Goal: Task Accomplishment & Management: Manage account settings

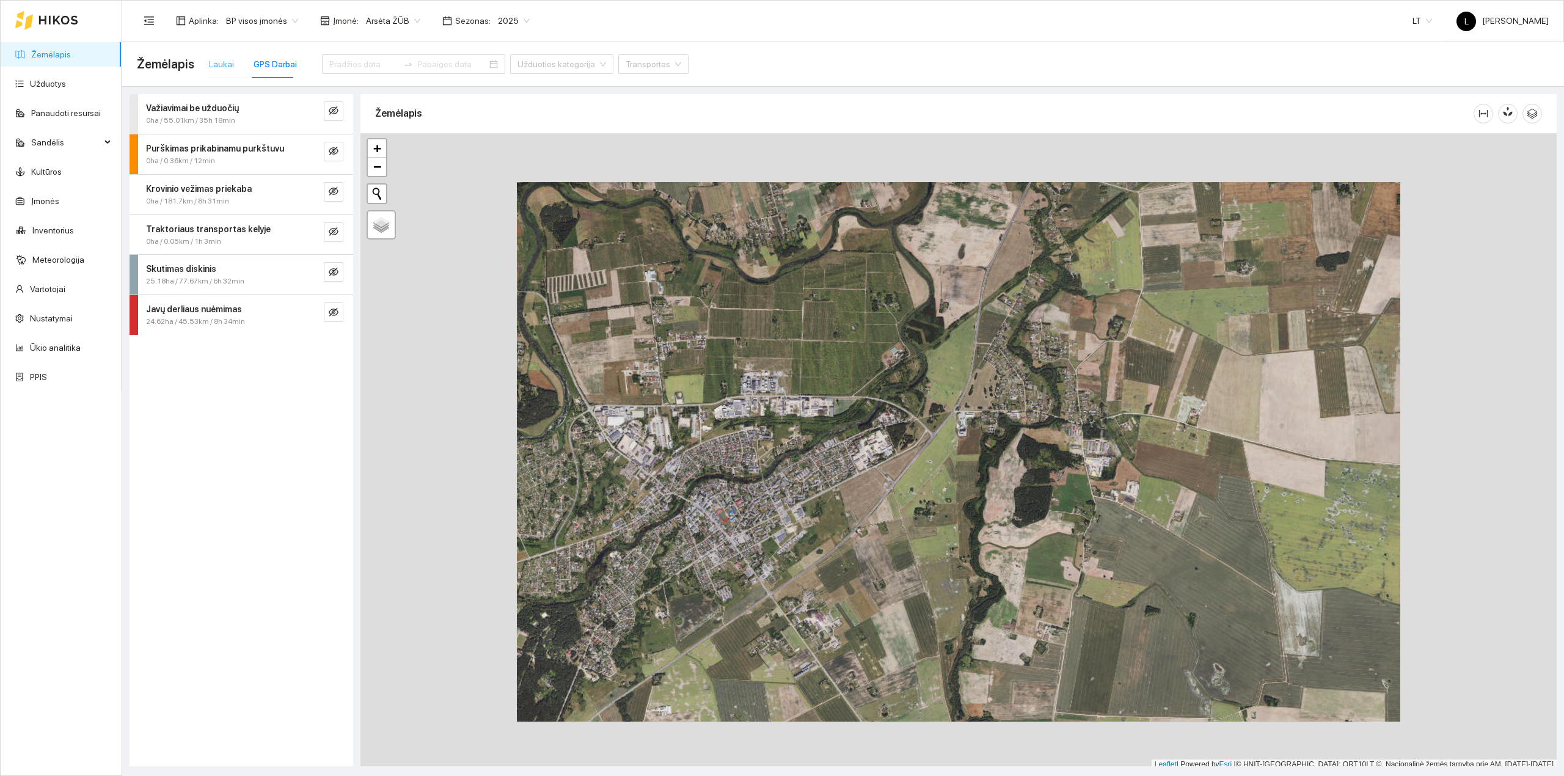
drag, startPoint x: 241, startPoint y: 59, endPoint x: 230, endPoint y: 61, distance: 11.2
click at [240, 59] on div "Laukai GPS Darbai" at bounding box center [253, 64] width 88 height 28
click at [227, 62] on div "Laukai" at bounding box center [221, 63] width 25 height 13
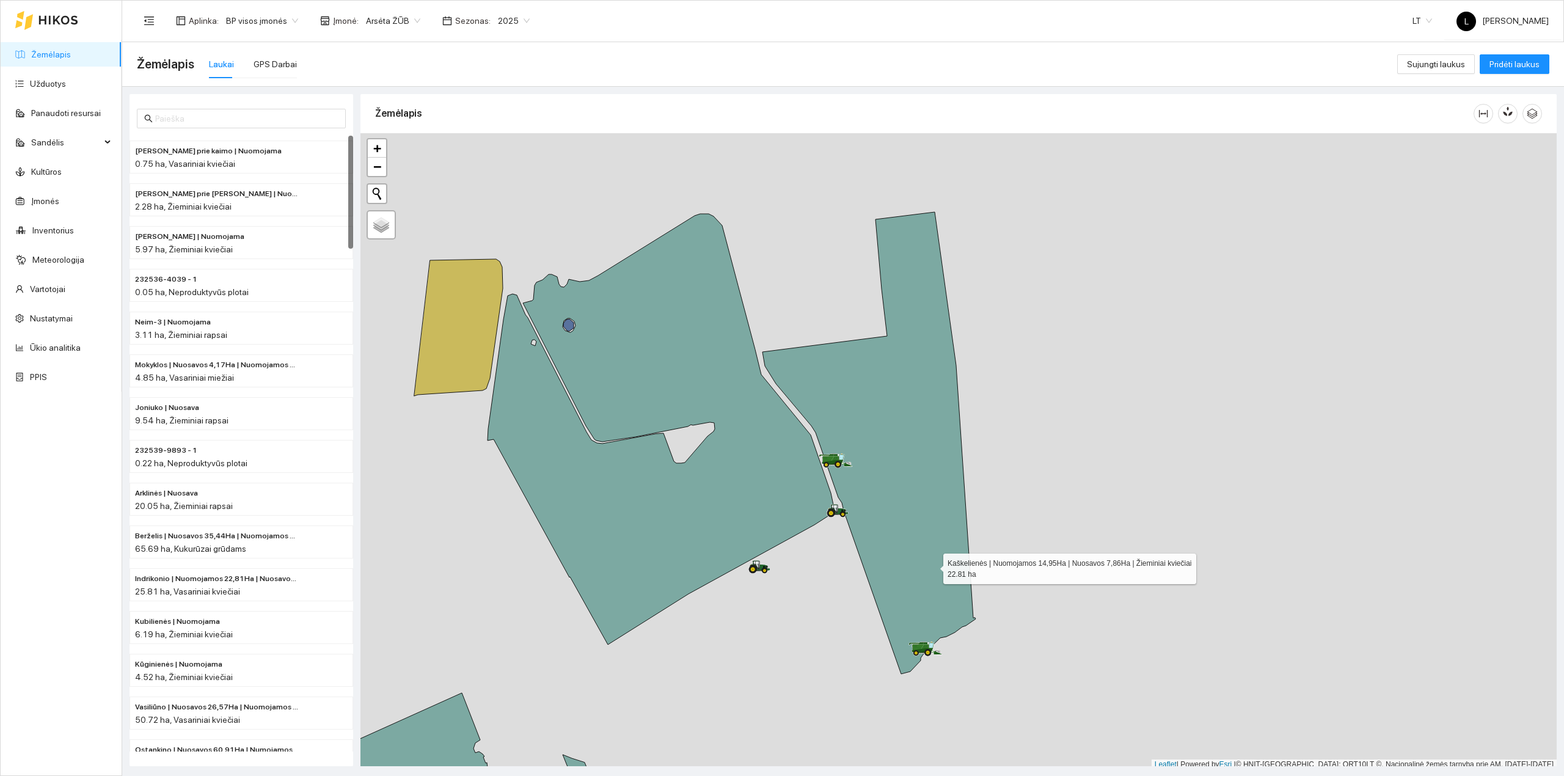
scroll to position [3, 0]
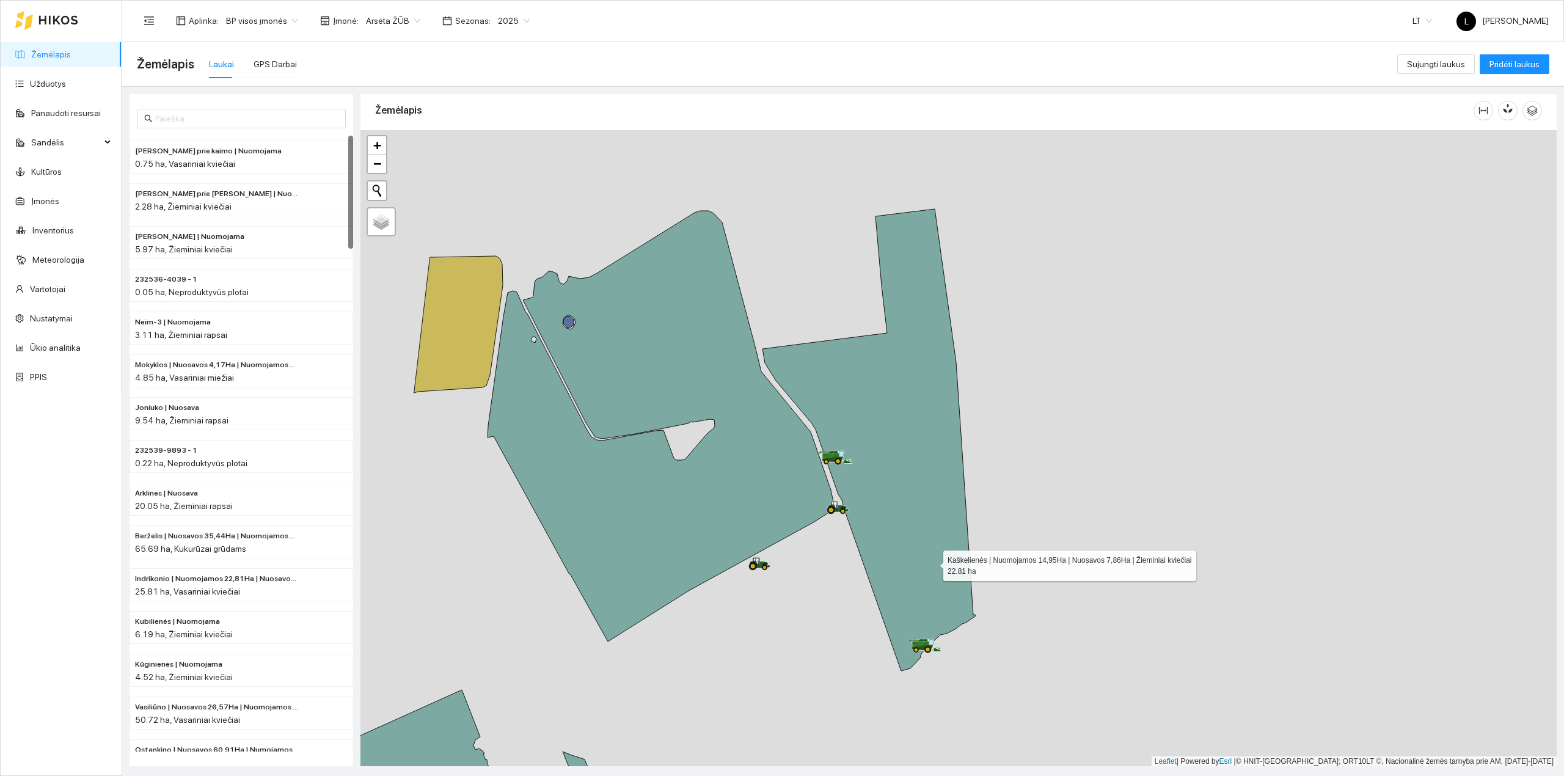
drag, startPoint x: 937, startPoint y: 577, endPoint x: 922, endPoint y: 494, distance: 84.4
click at [922, 494] on icon at bounding box center [869, 440] width 213 height 462
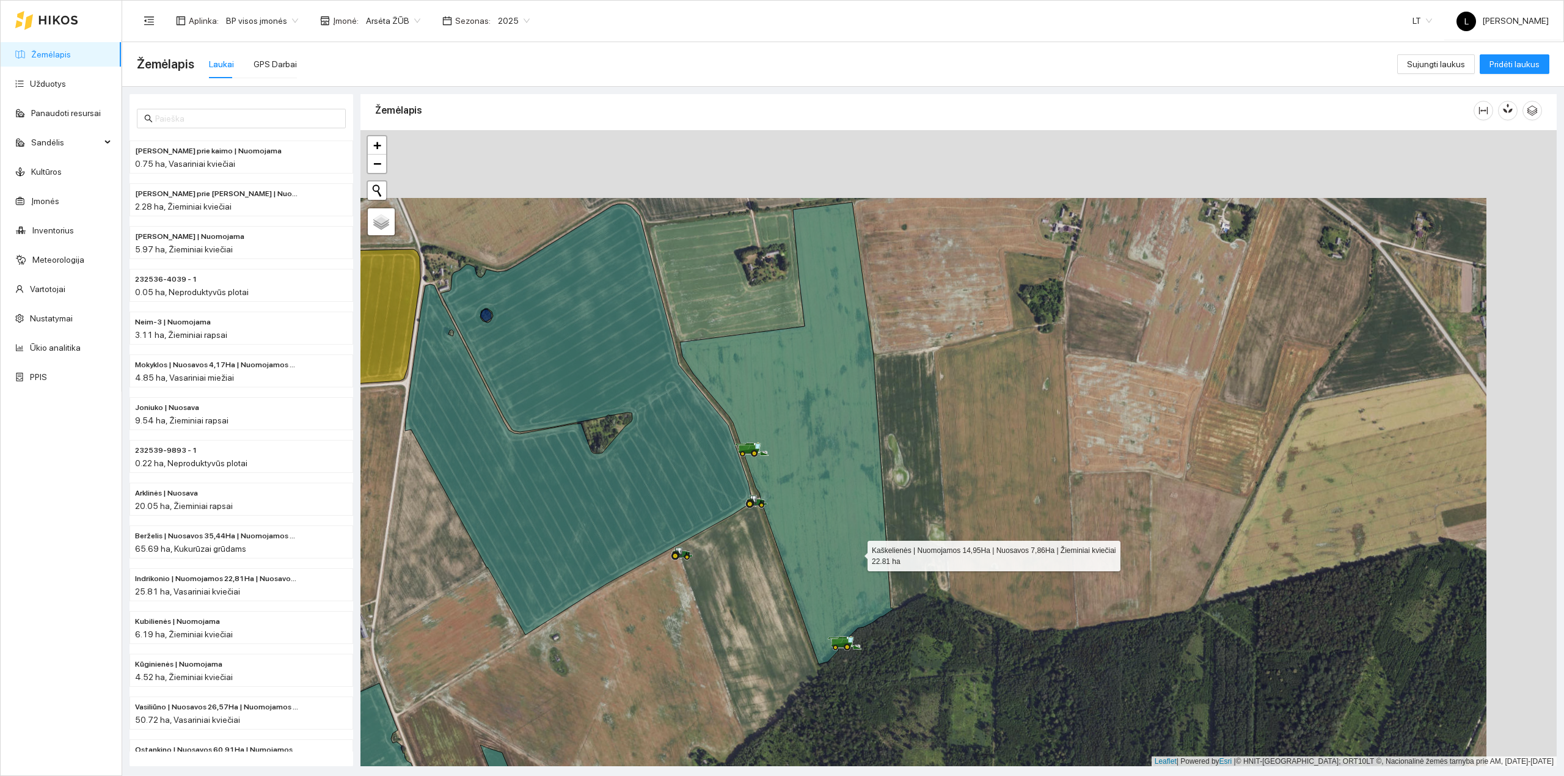
drag, startPoint x: 903, startPoint y: 468, endPoint x: 940, endPoint y: 456, distance: 38.6
click at [856, 566] on icon at bounding box center [786, 433] width 213 height 462
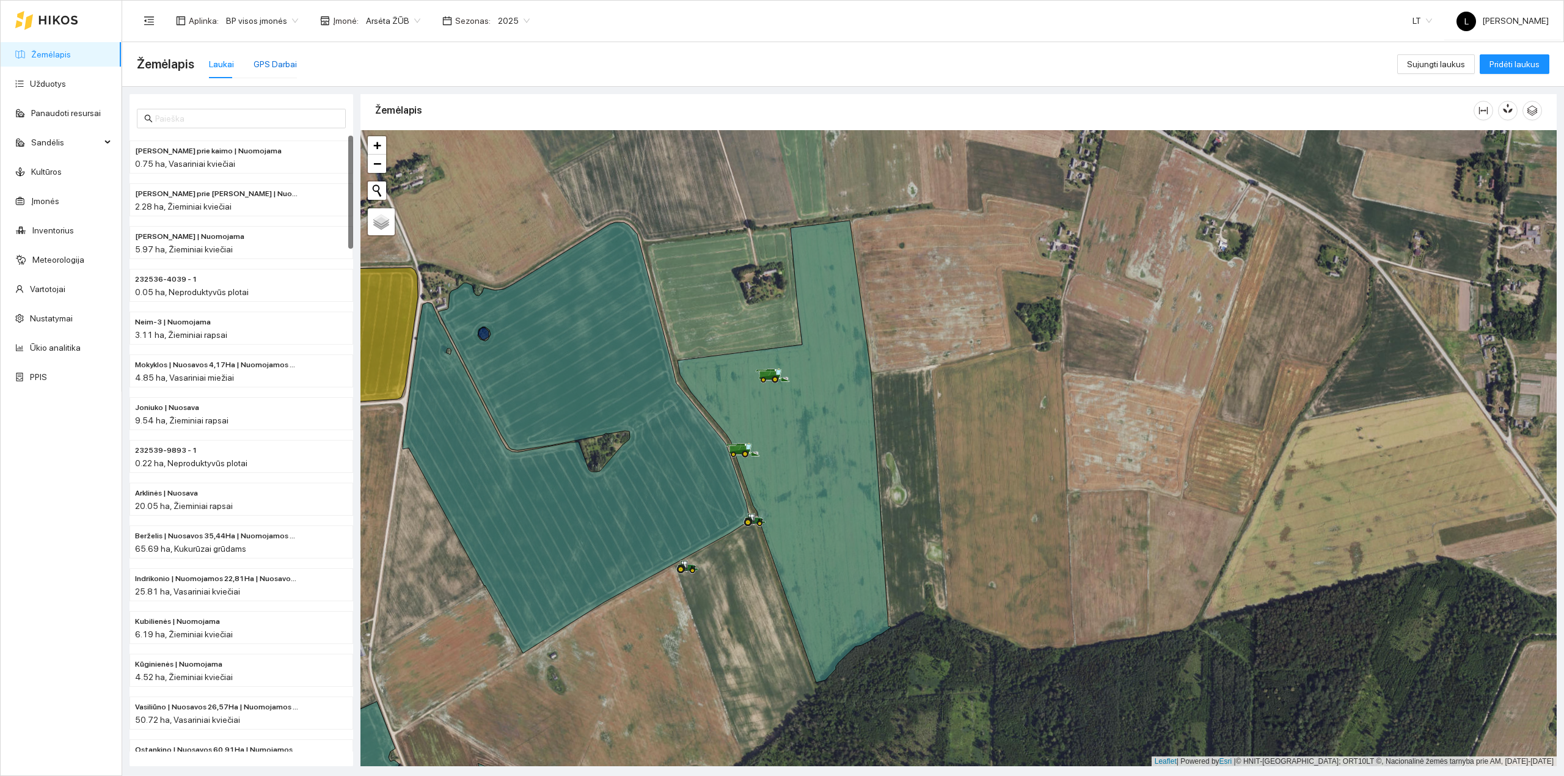
click at [260, 64] on div "GPS Darbai" at bounding box center [275, 63] width 43 height 13
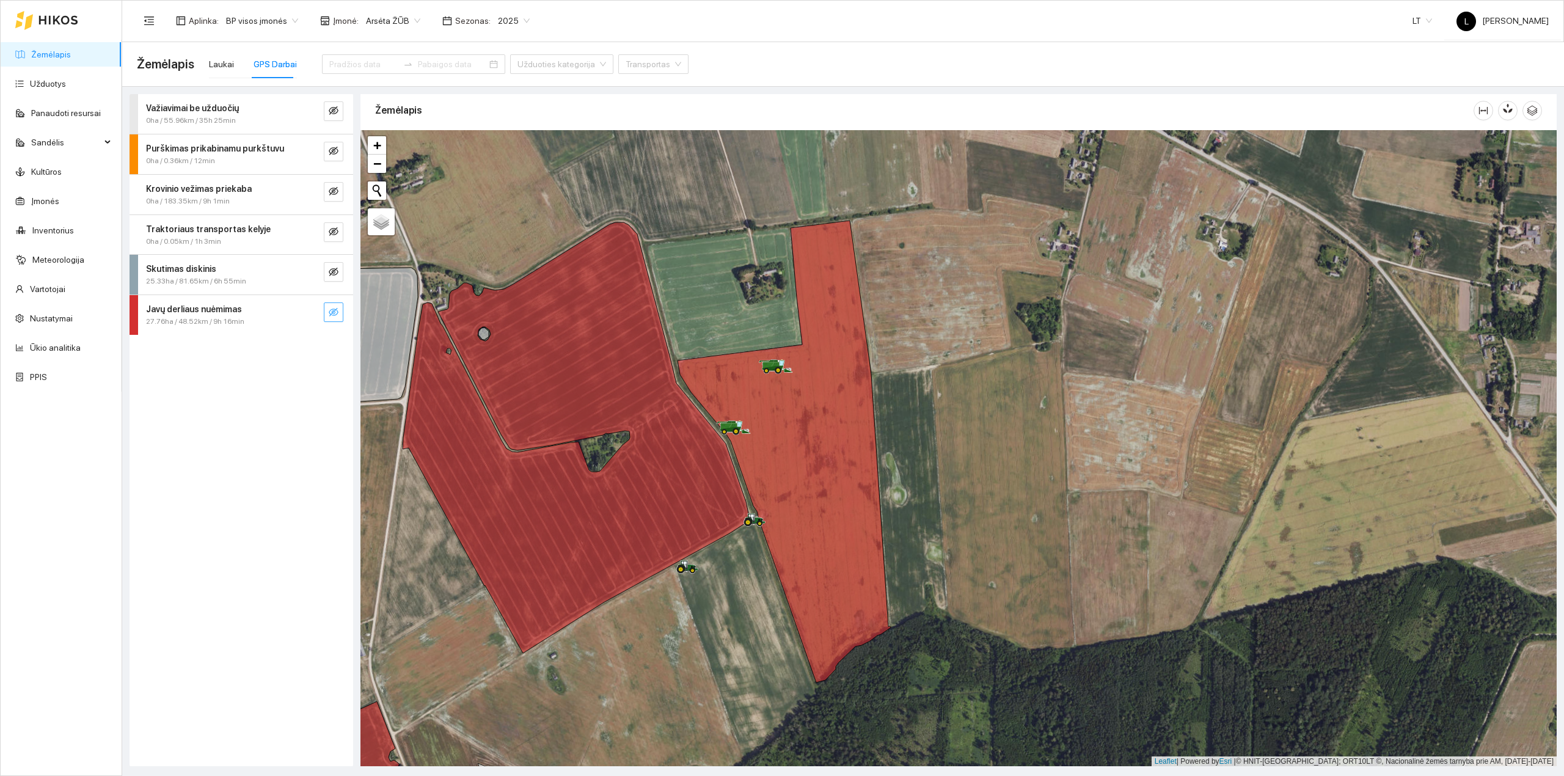
click at [340, 312] on button "button" at bounding box center [334, 312] width 20 height 20
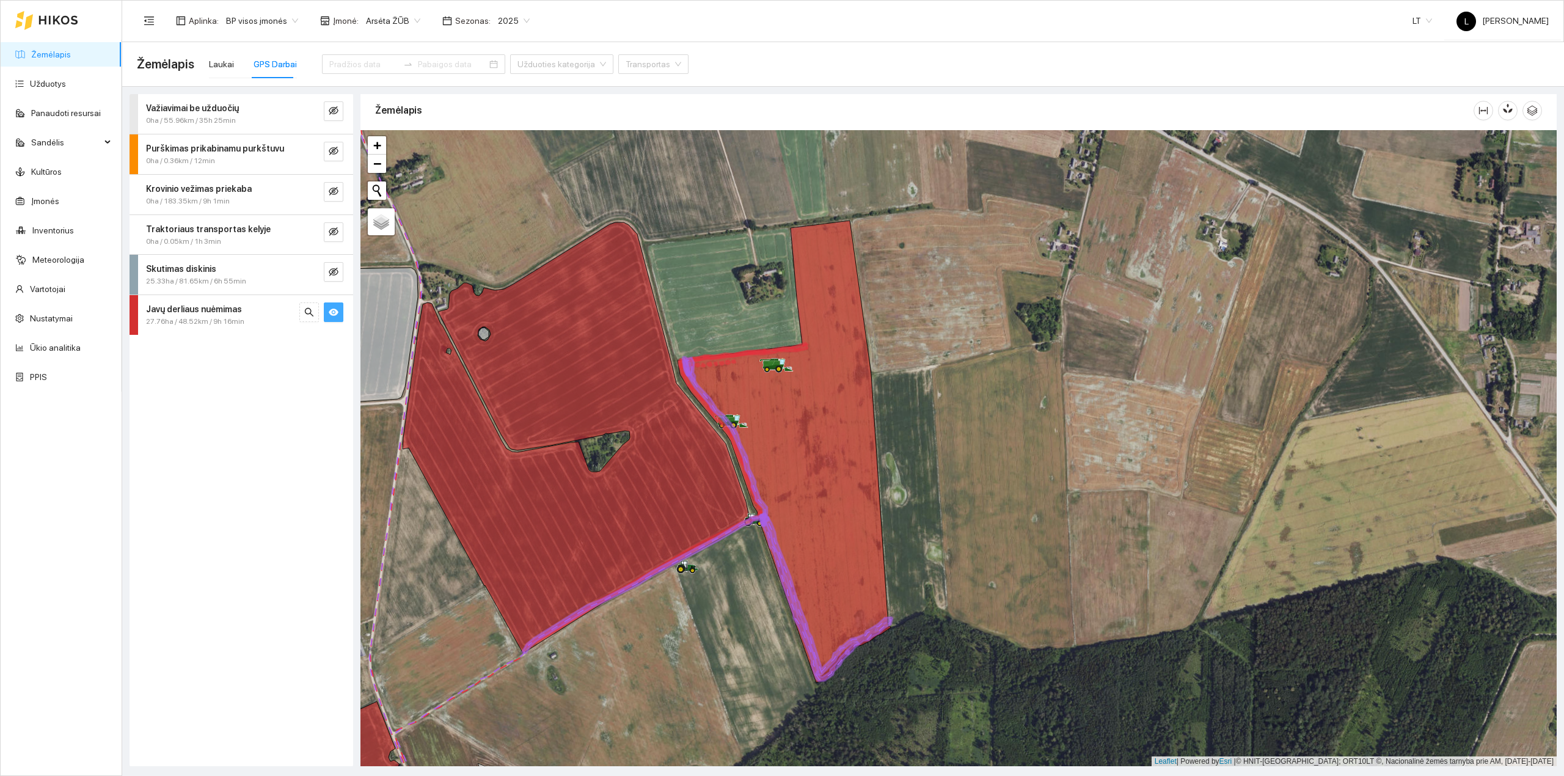
click at [337, 312] on icon "eye" at bounding box center [334, 312] width 10 height 7
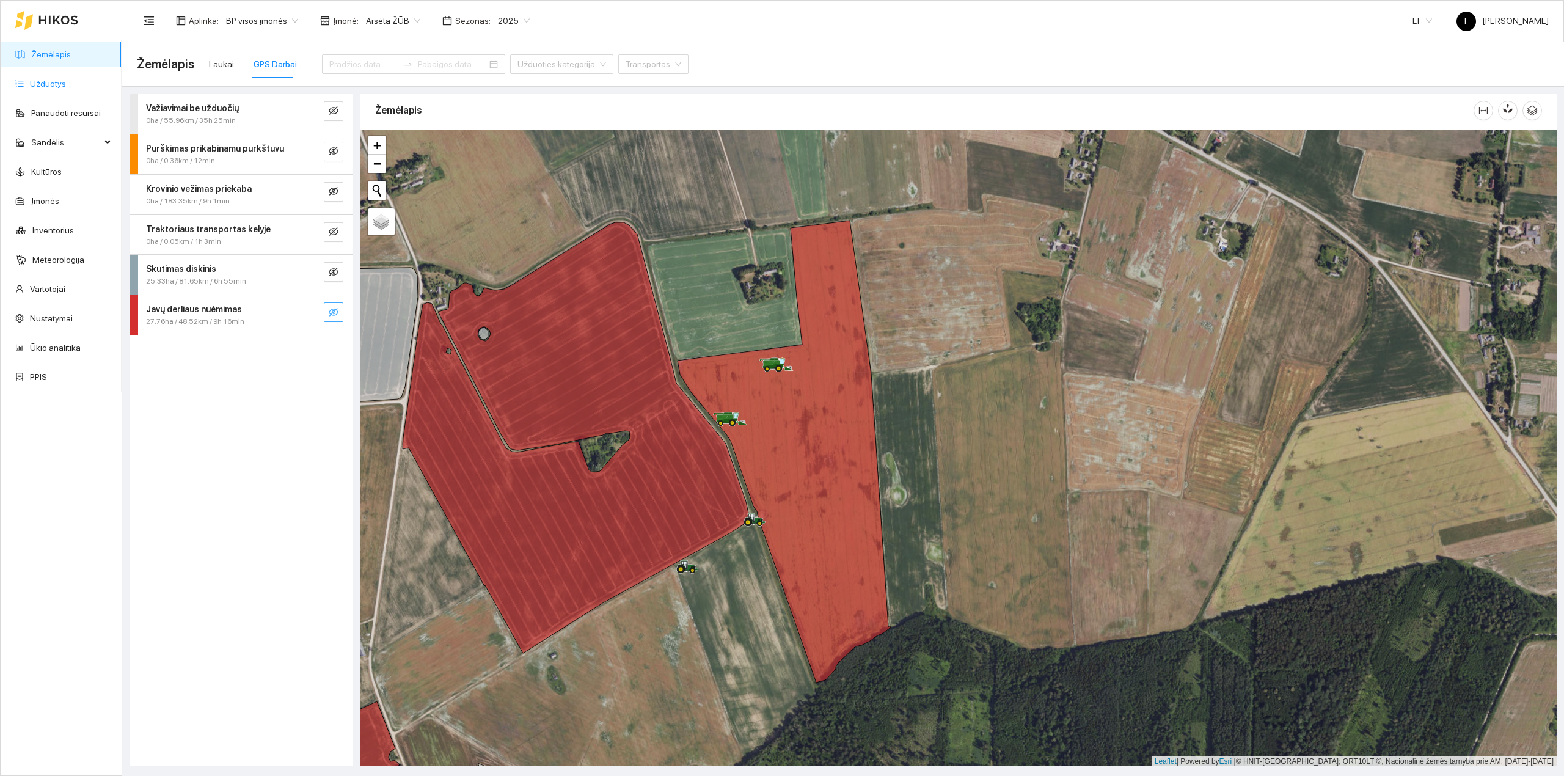
click at [39, 84] on link "Užduotys" at bounding box center [48, 84] width 36 height 10
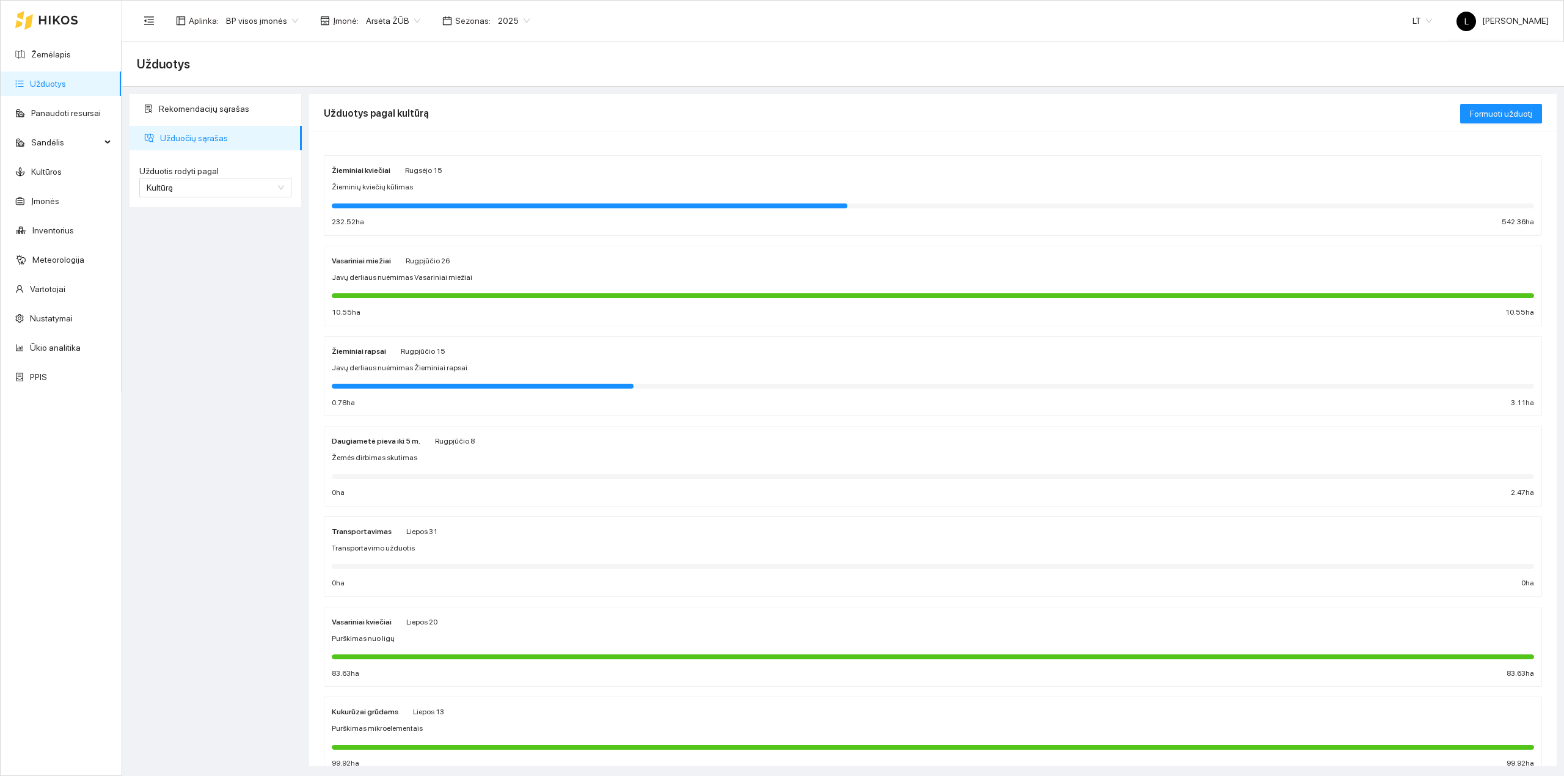
click at [433, 207] on div at bounding box center [590, 205] width 516 height 5
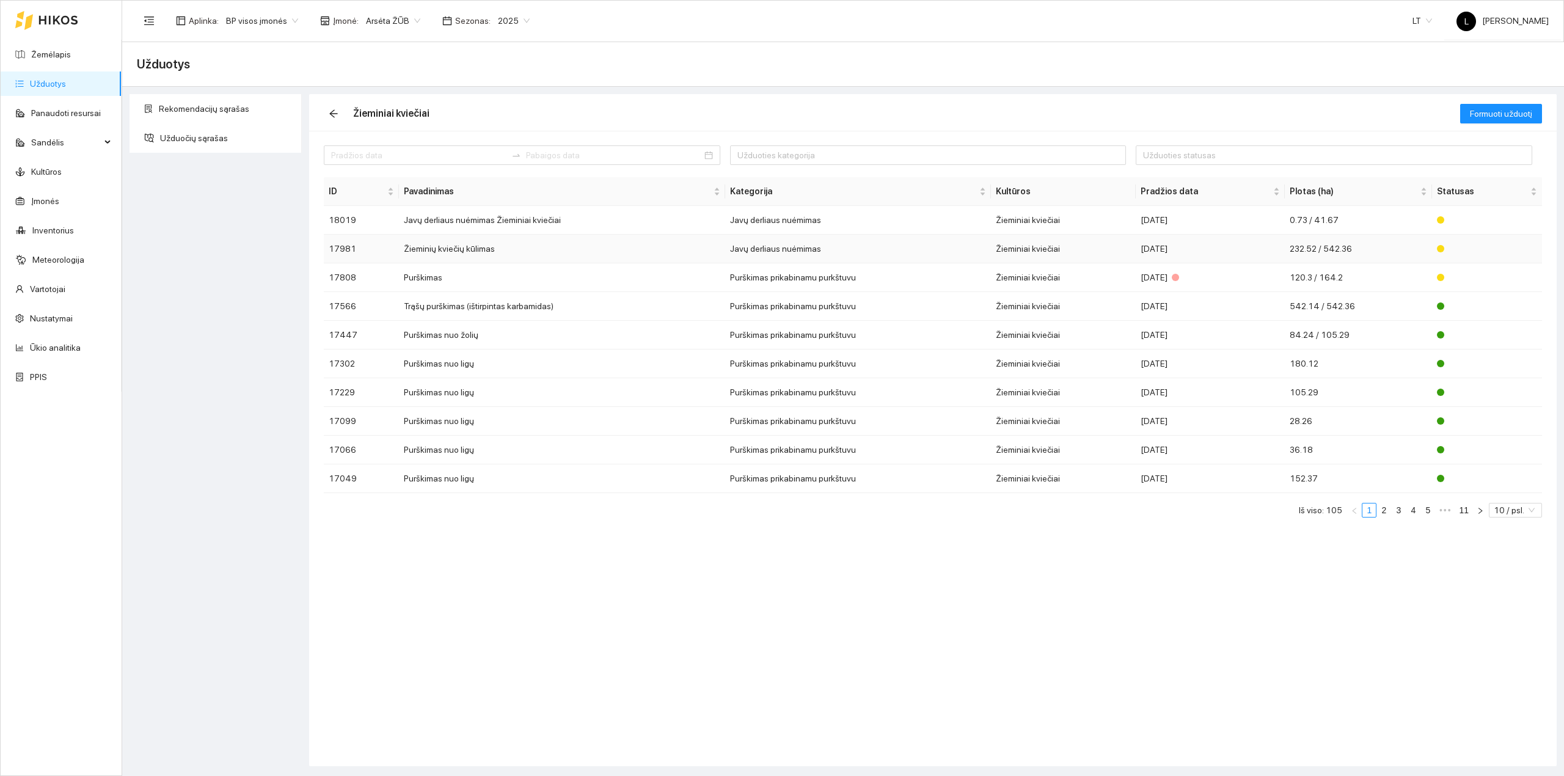
click at [541, 247] on td "Žieminių kviečių kūlimas" at bounding box center [562, 249] width 326 height 29
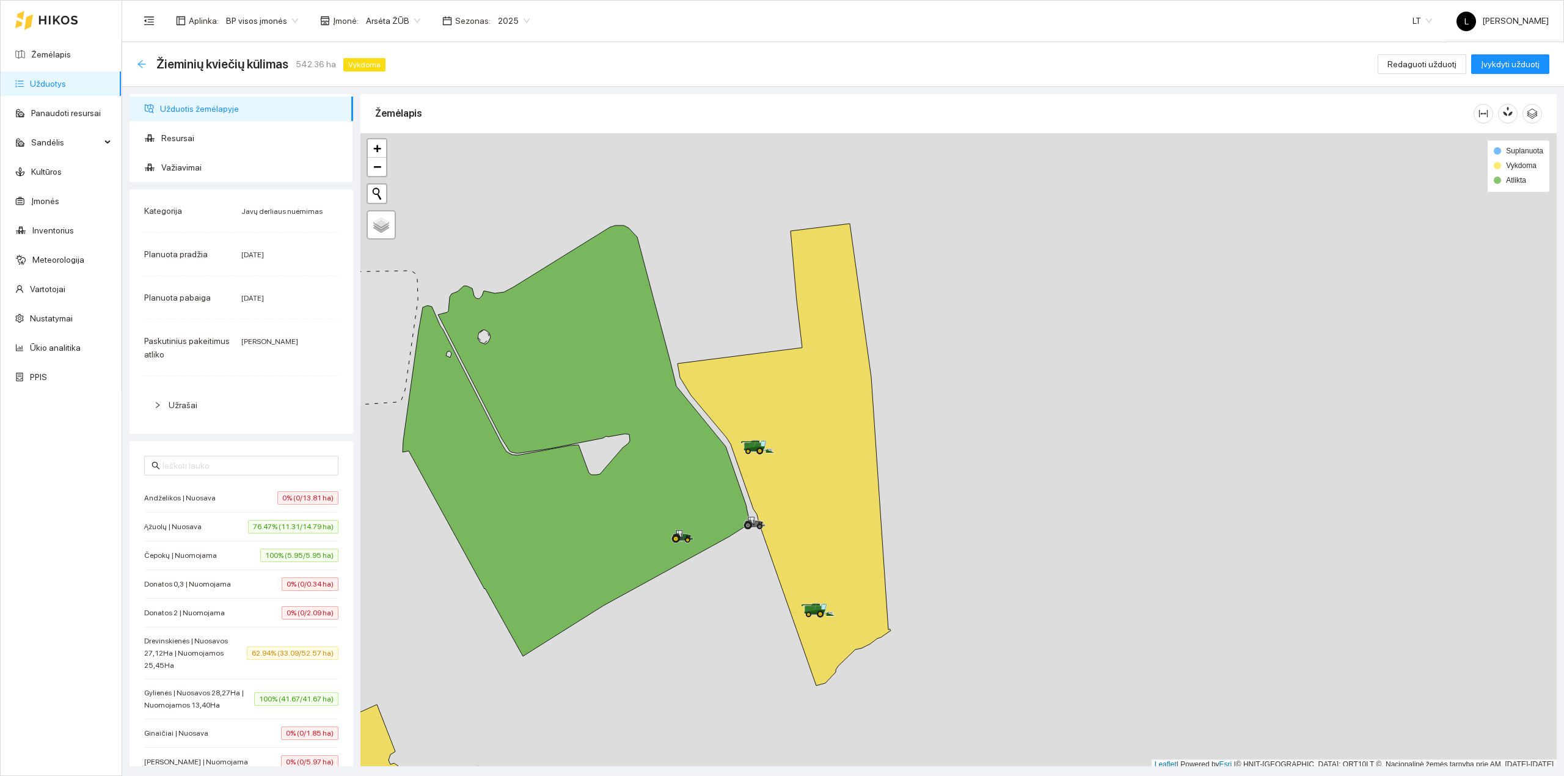
click at [143, 65] on icon "arrow-left" at bounding box center [142, 64] width 10 height 10
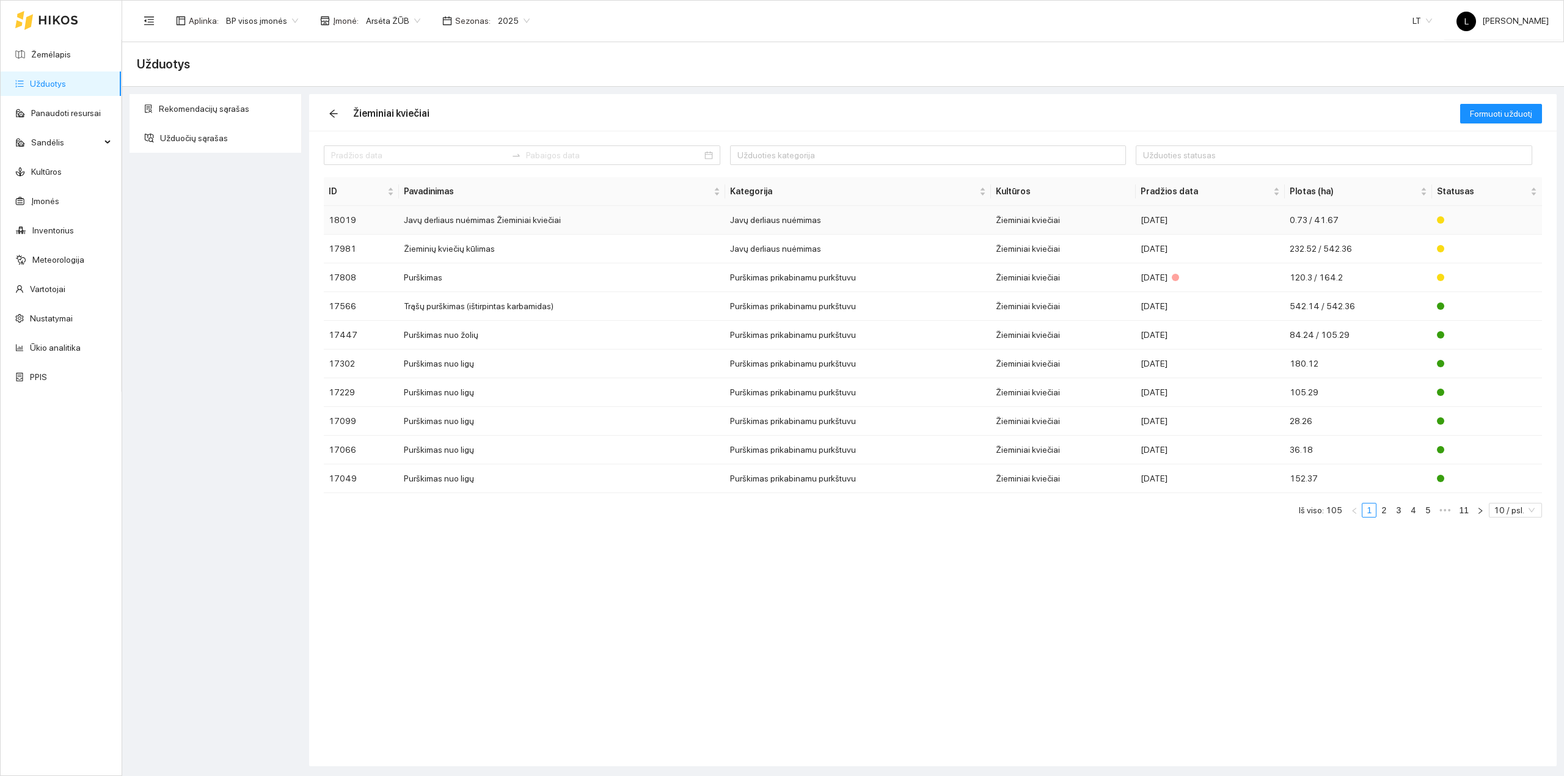
click at [915, 221] on td "Javų derliaus nuėmimas" at bounding box center [857, 220] width 265 height 29
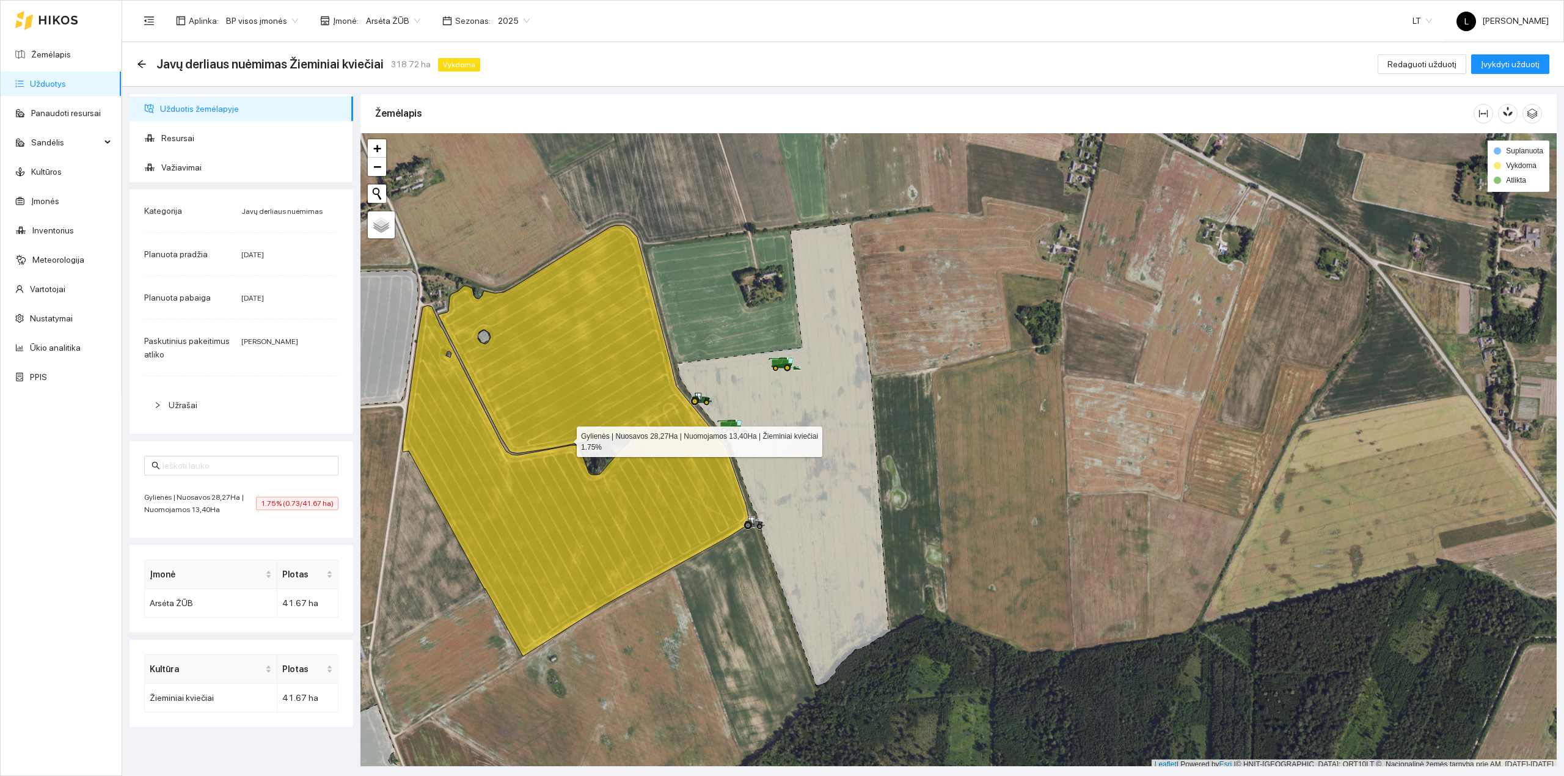
click at [626, 489] on icon at bounding box center [576, 440] width 346 height 431
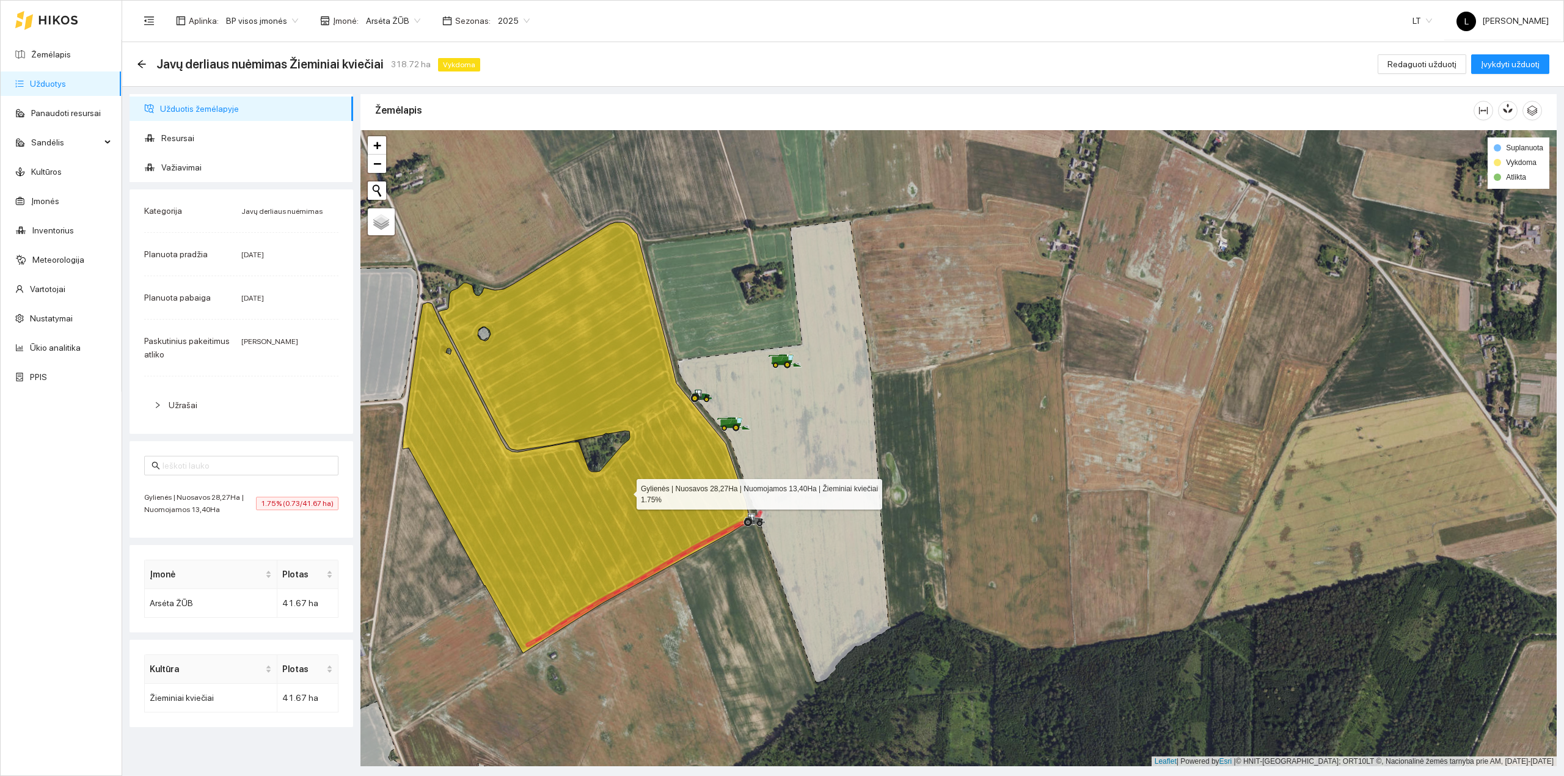
click at [626, 492] on icon at bounding box center [576, 437] width 346 height 431
click at [142, 67] on icon "arrow-left" at bounding box center [141, 64] width 8 height 8
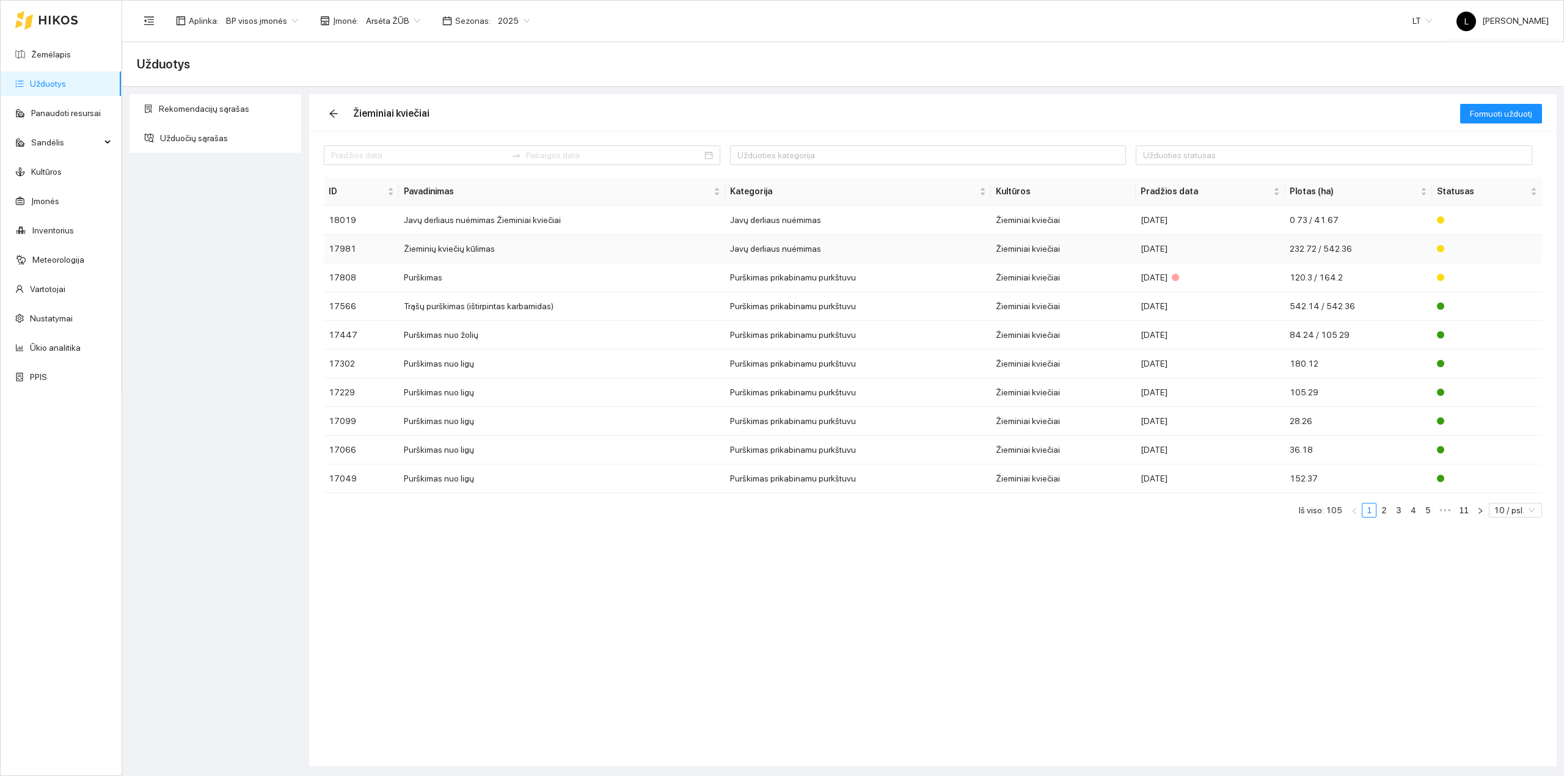
click at [813, 247] on td "Javų derliaus nuėmimas" at bounding box center [857, 249] width 265 height 29
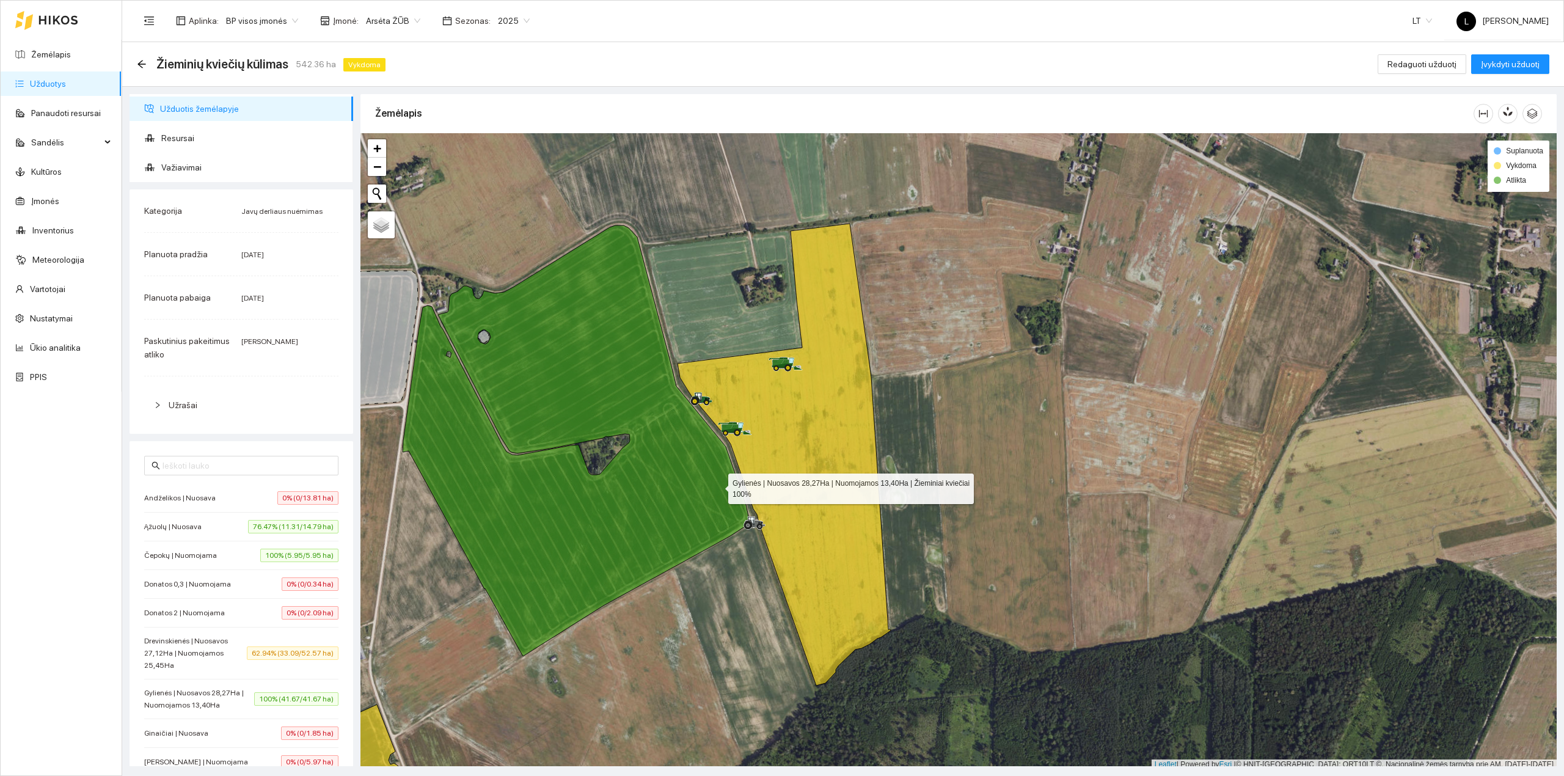
click at [717, 486] on icon at bounding box center [576, 440] width 346 height 431
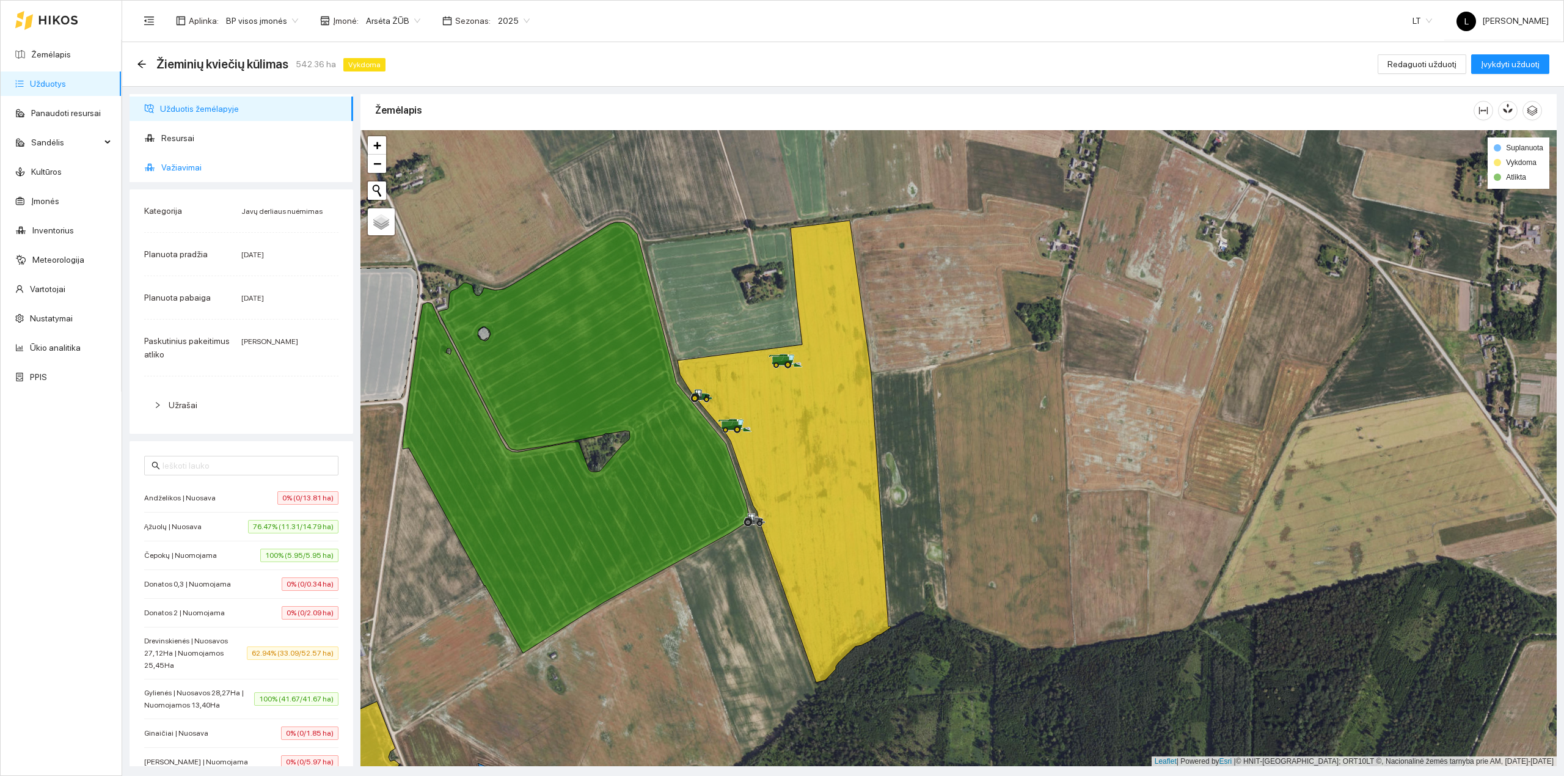
click at [192, 165] on span "Važiavimai" at bounding box center [252, 167] width 182 height 24
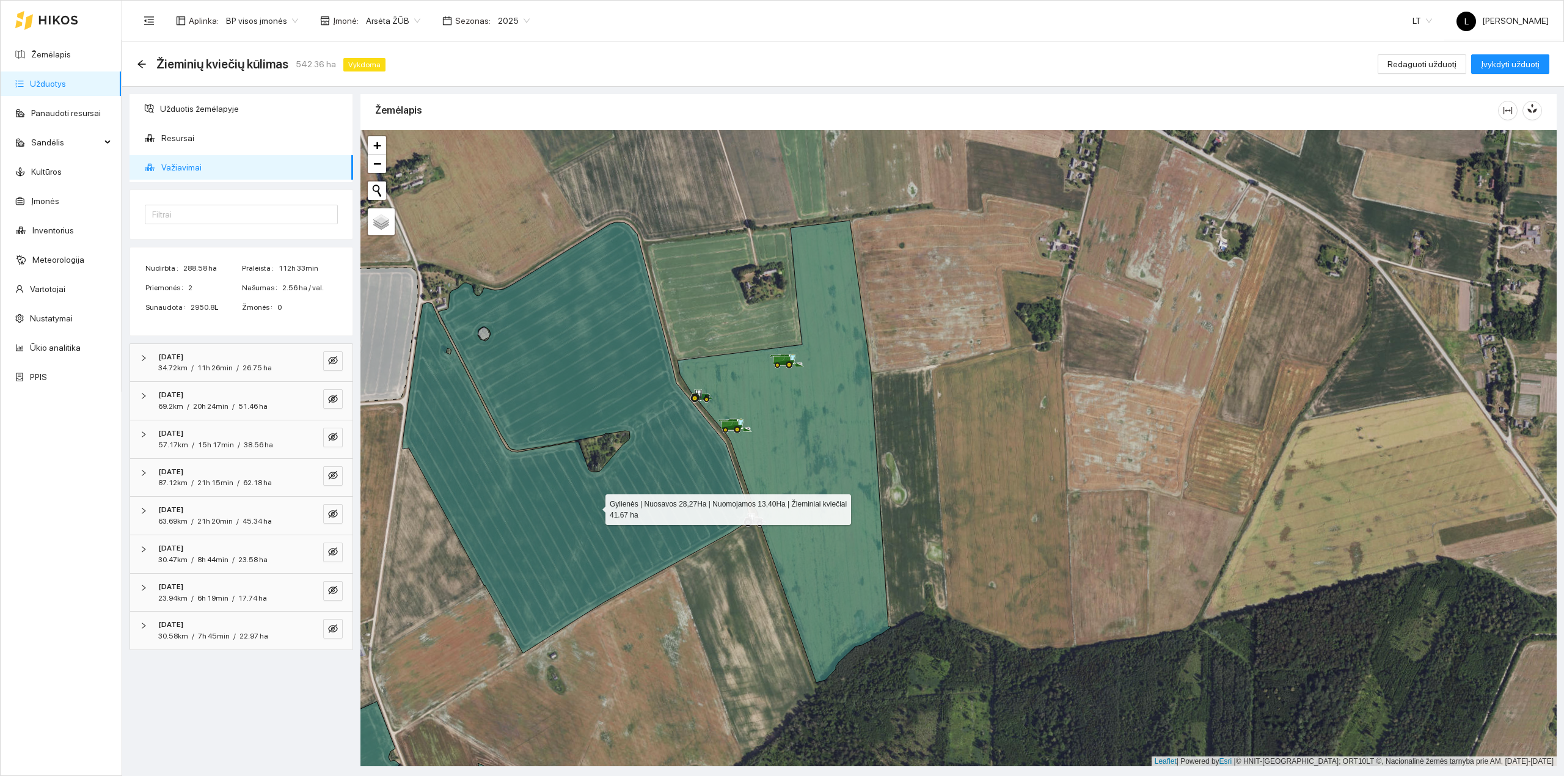
click at [595, 507] on icon at bounding box center [576, 437] width 346 height 431
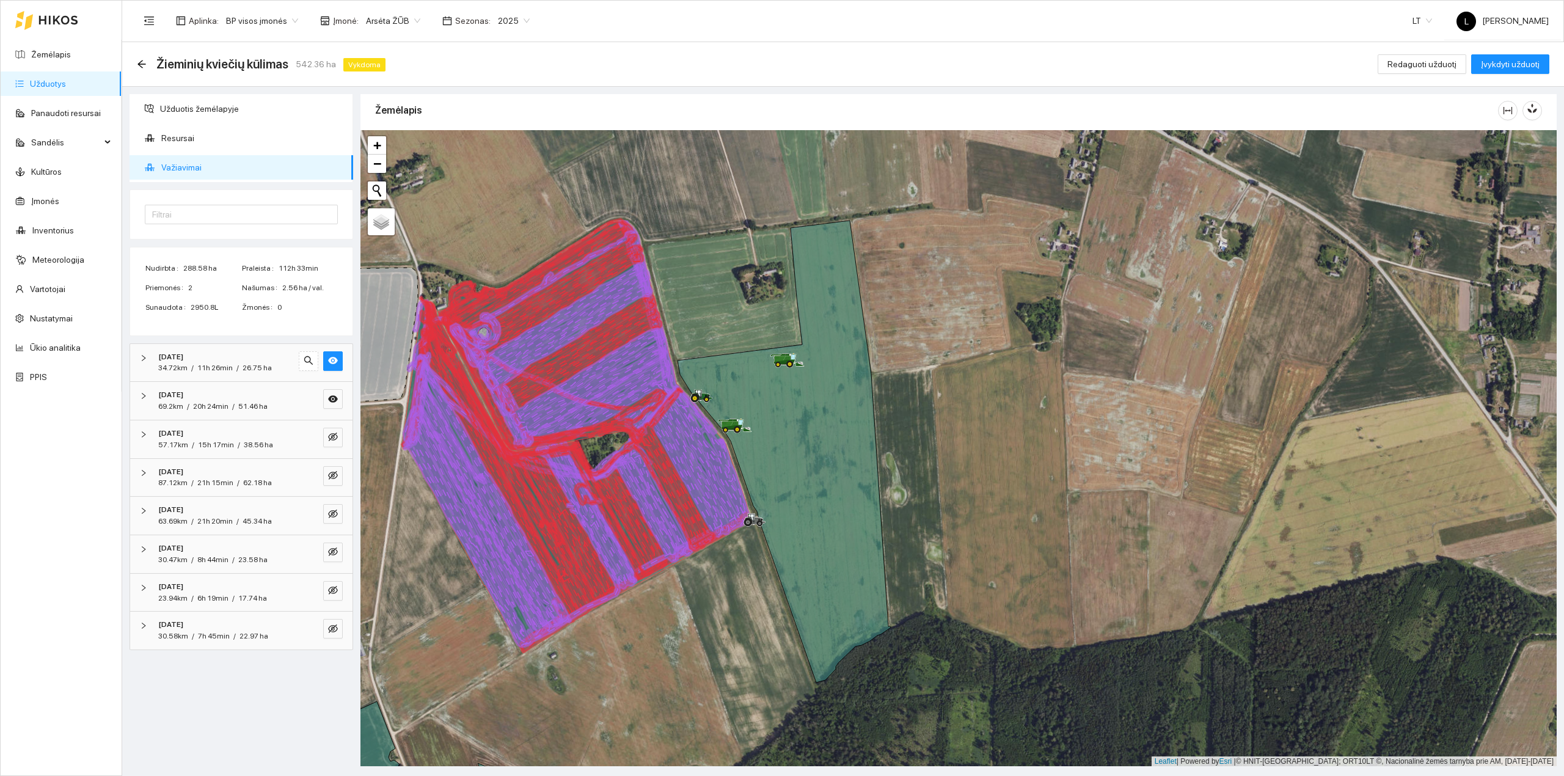
click at [585, 517] on icon at bounding box center [592, 515] width 89 height 147
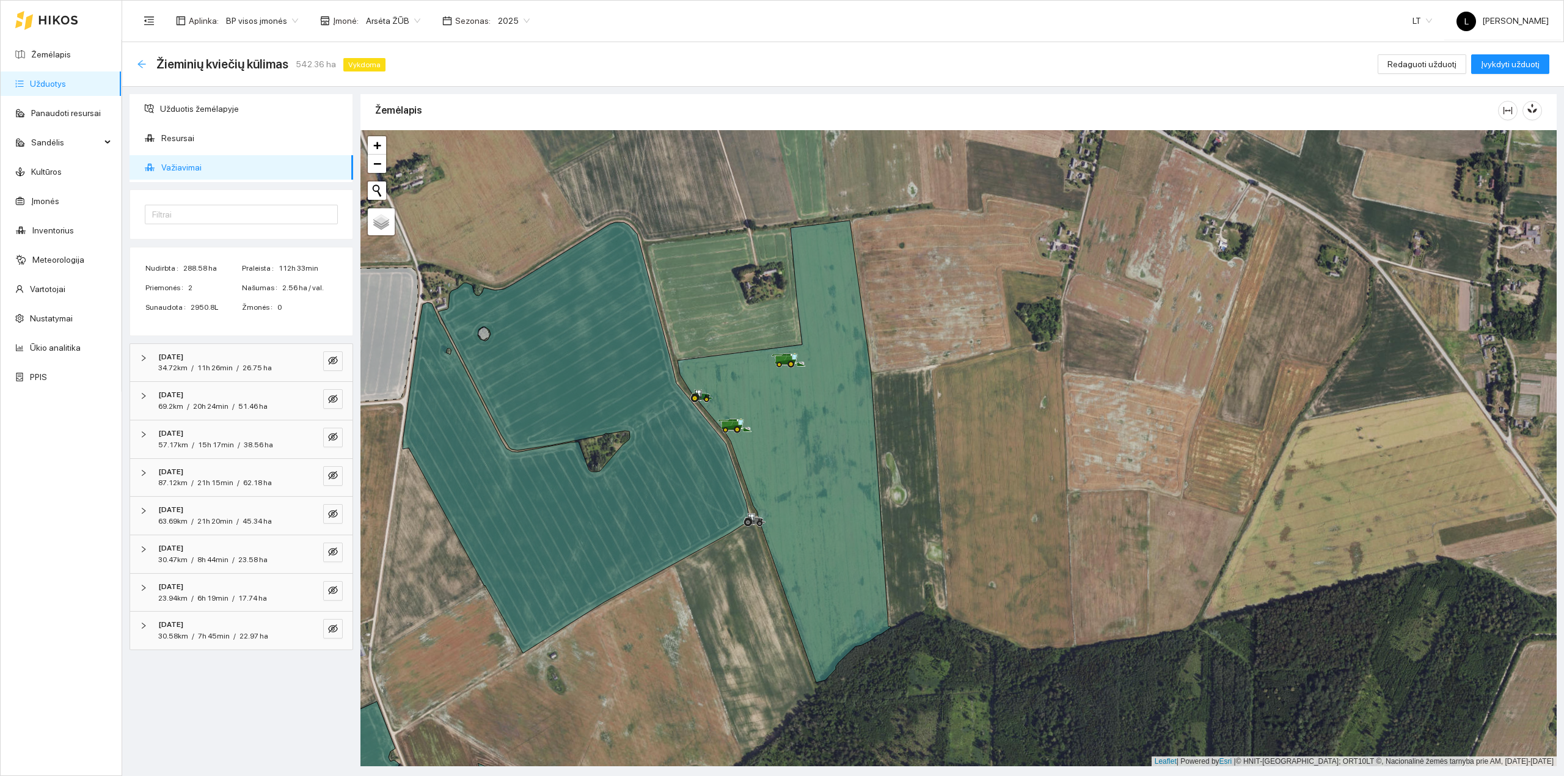
click at [140, 64] on icon "arrow-left" at bounding box center [141, 64] width 8 height 8
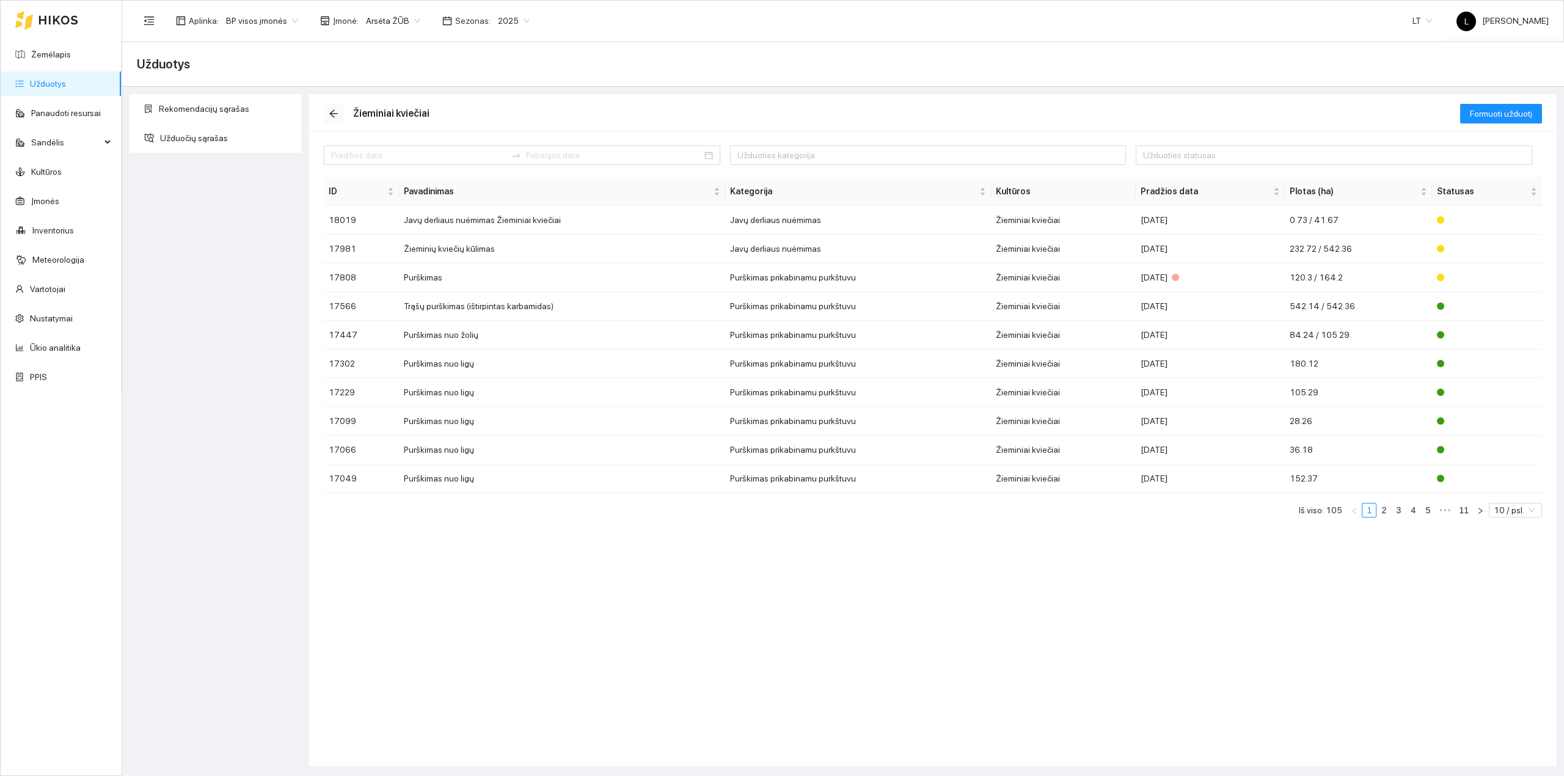
click at [329, 115] on icon "arrow-left" at bounding box center [334, 114] width 10 height 10
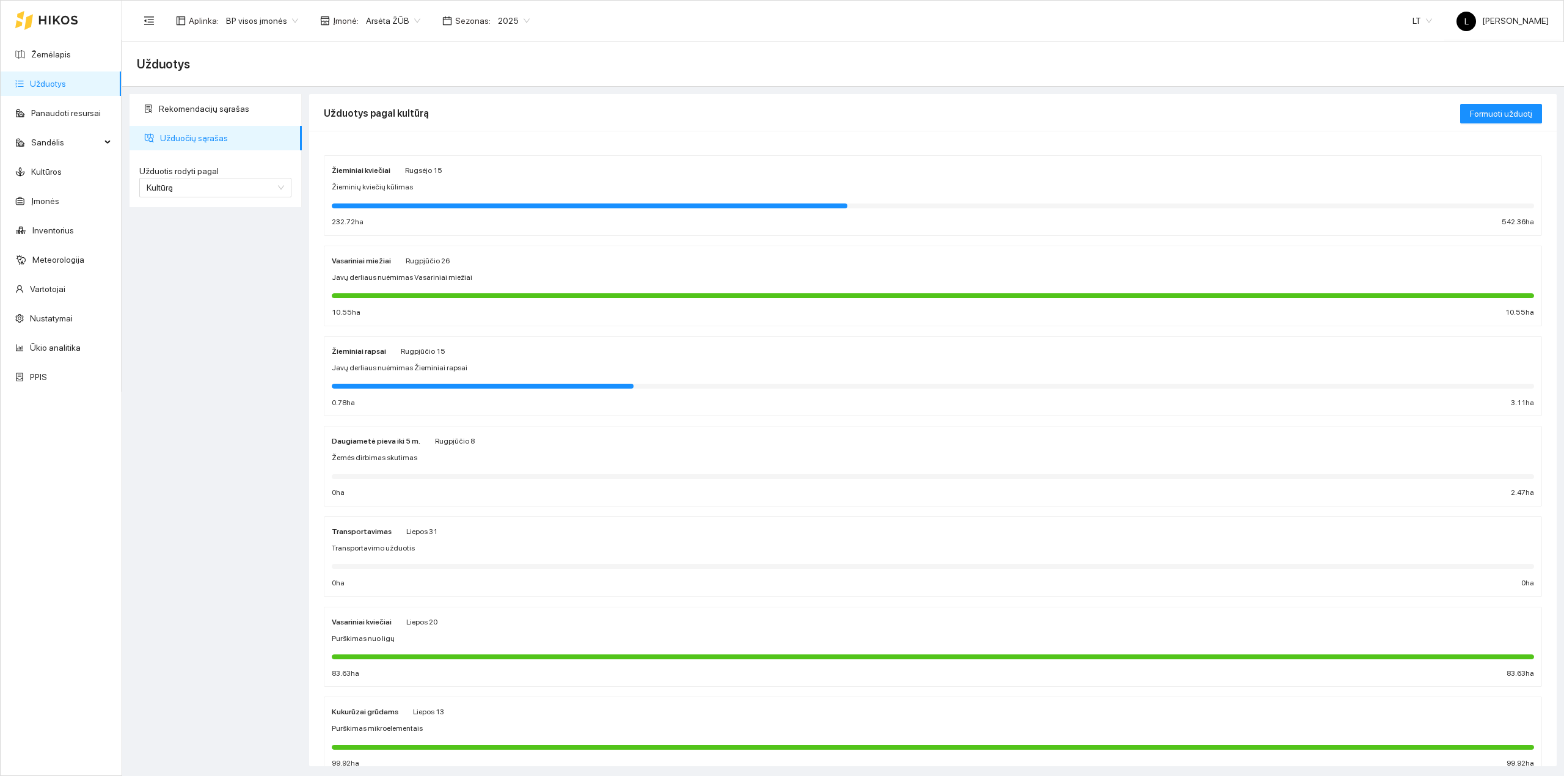
click at [419, 205] on div at bounding box center [590, 205] width 516 height 5
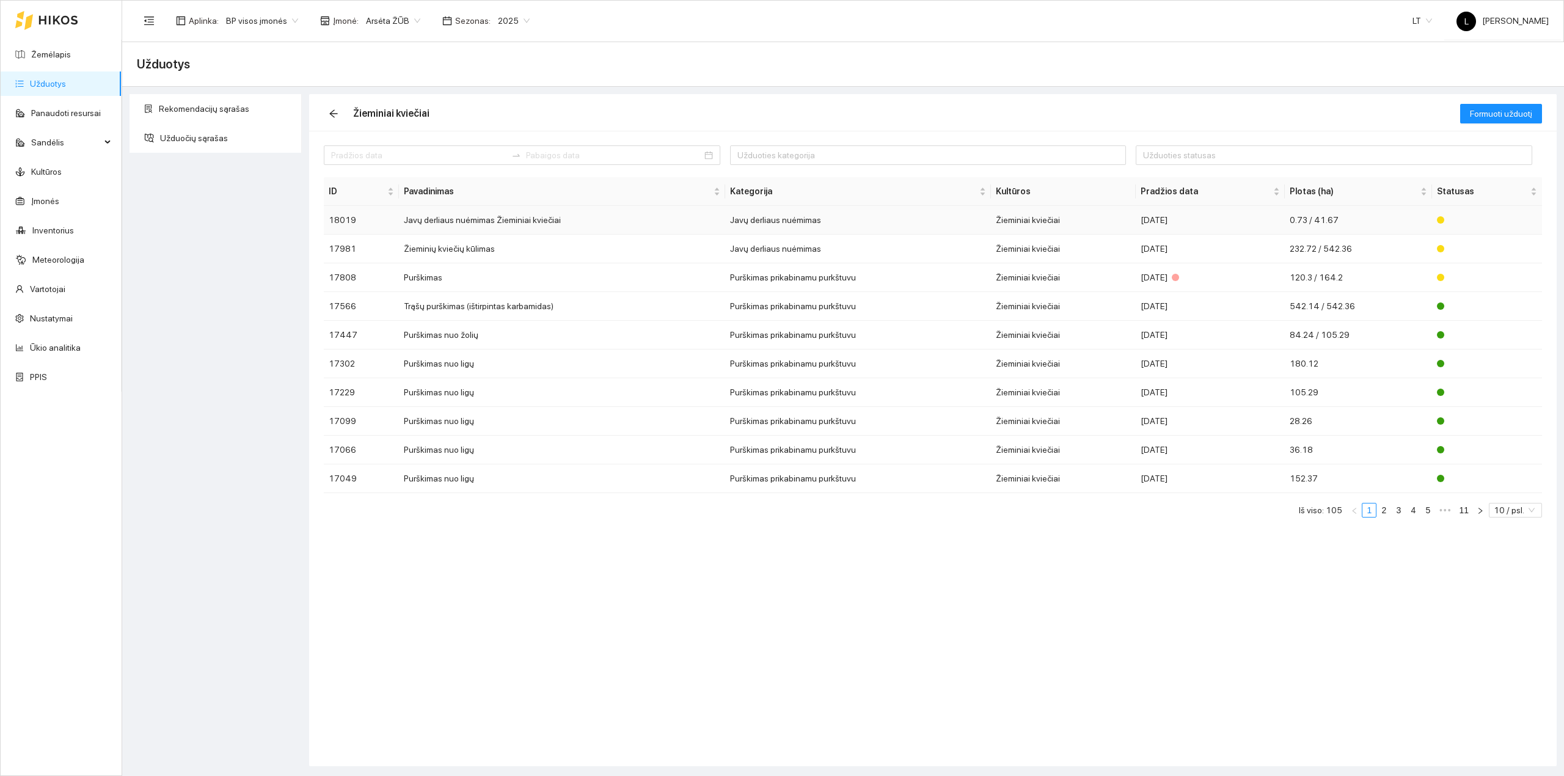
click at [824, 222] on td "Javų derliaus nuėmimas" at bounding box center [857, 220] width 265 height 29
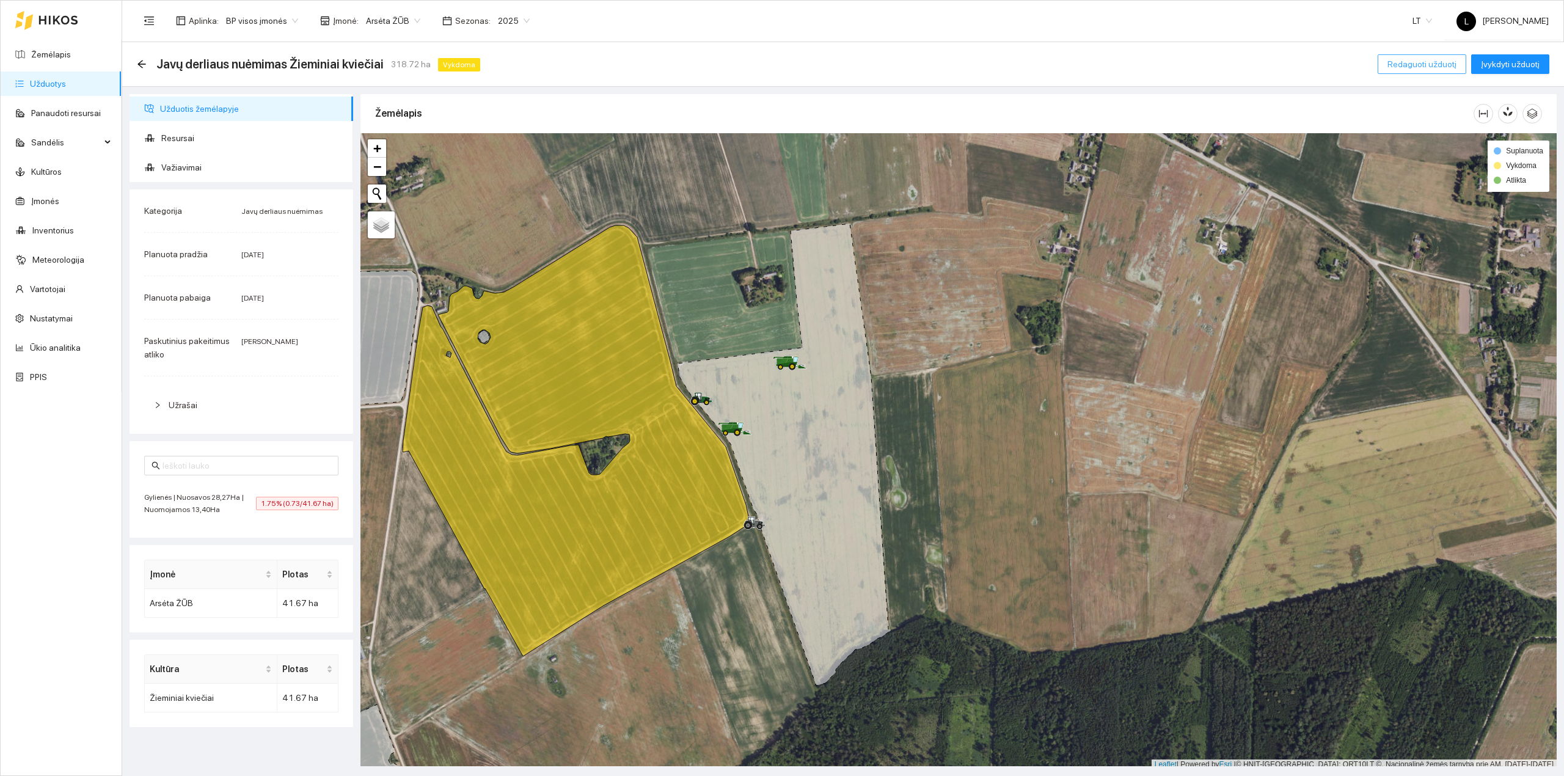
click at [1435, 62] on span "Redaguoti užduotį" at bounding box center [1422, 63] width 69 height 13
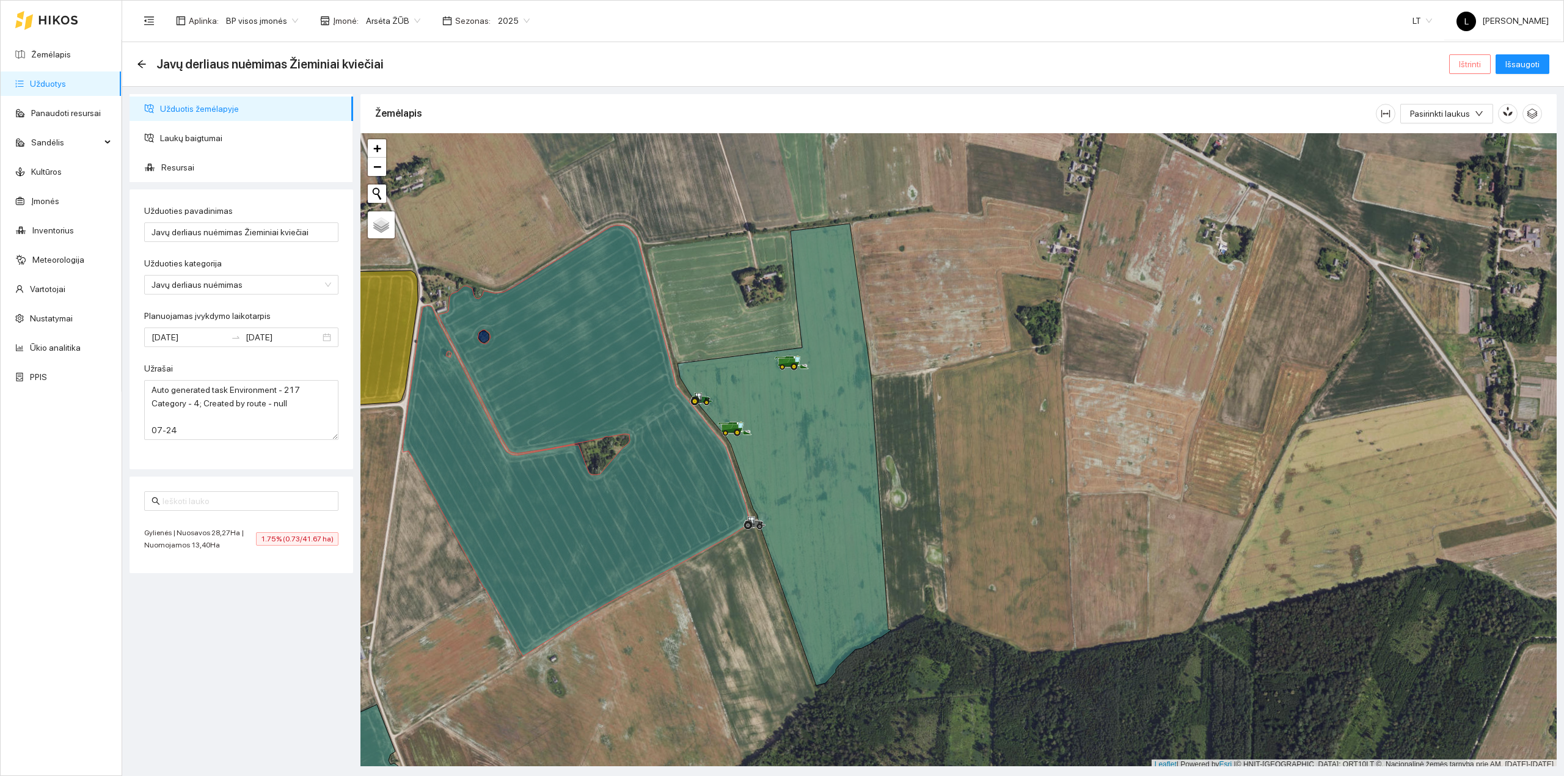
click at [1474, 71] on button "Ištrinti" at bounding box center [1470, 64] width 42 height 20
click at [1466, 121] on span "Taip" at bounding box center [1474, 123] width 16 height 13
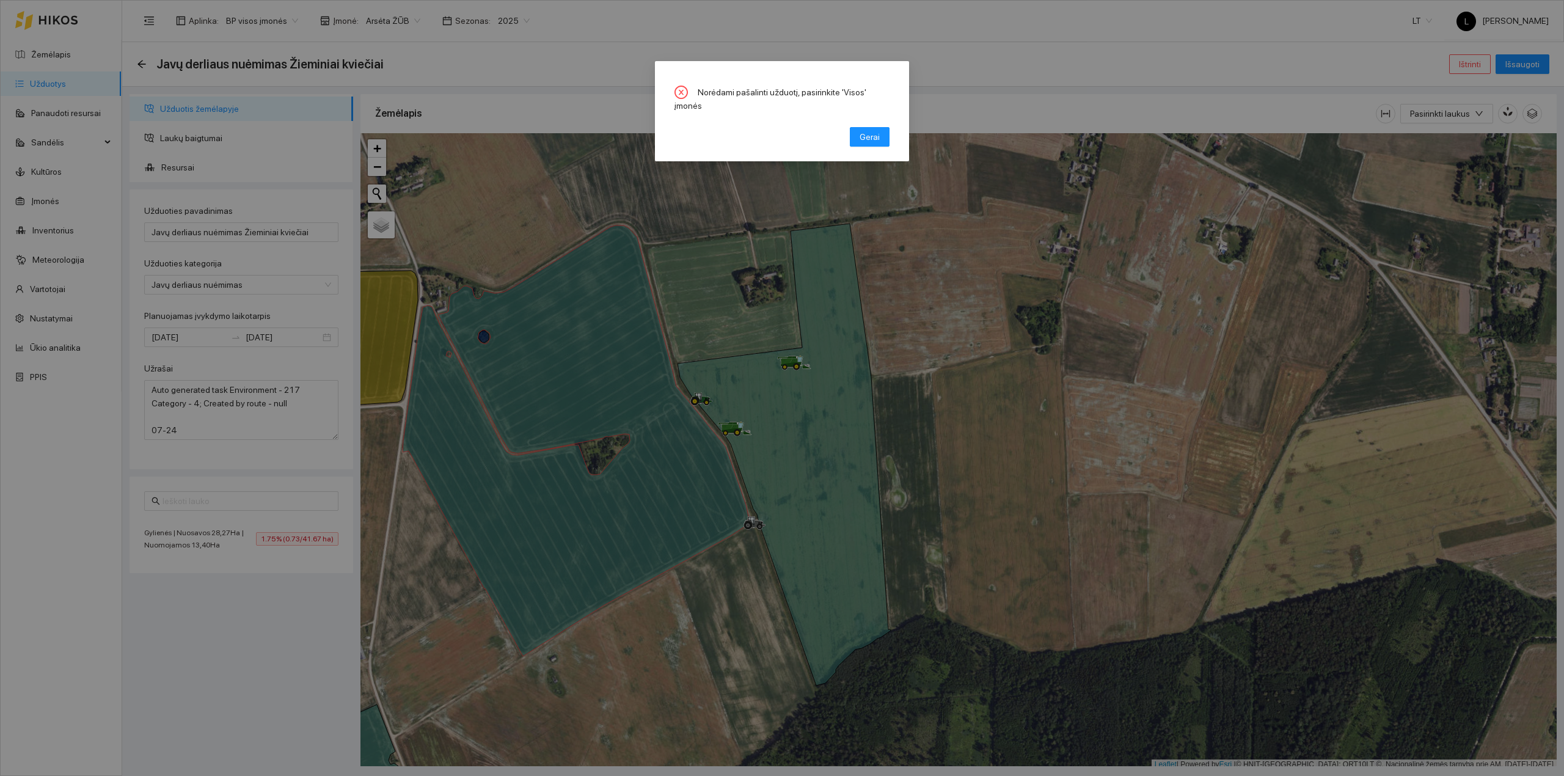
click at [891, 123] on div "Norėdami pašalinti užduotį, pasirinkite 'Visos' įmonės Gerai" at bounding box center [782, 111] width 254 height 100
click at [883, 127] on button "Gerai" at bounding box center [870, 137] width 40 height 20
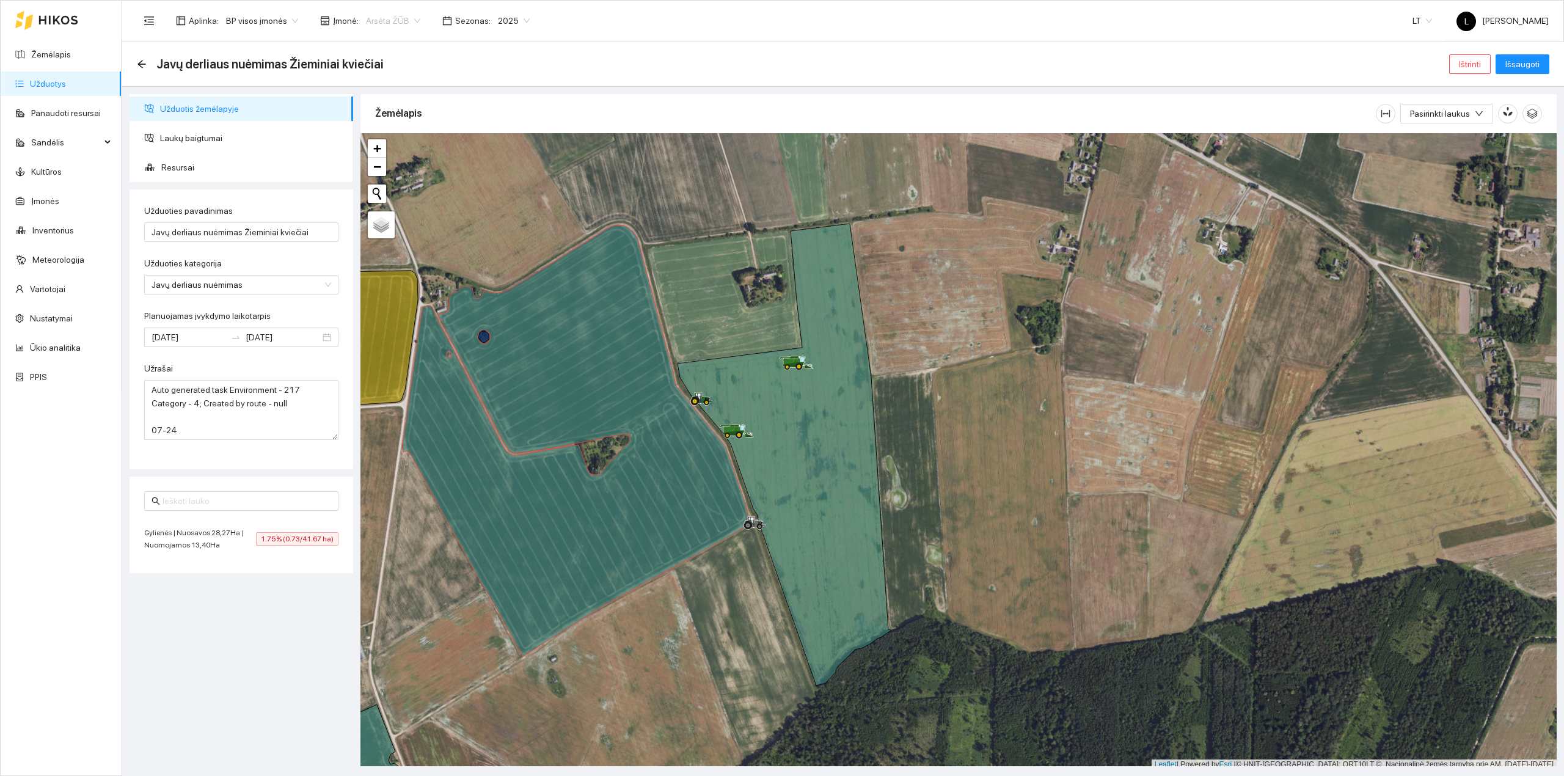
click at [384, 22] on span "Arsėta ŽŪB" at bounding box center [393, 21] width 54 height 18
click at [385, 46] on div "Visos" at bounding box center [425, 44] width 128 height 13
click at [1463, 65] on span "Ištrinti" at bounding box center [1470, 63] width 22 height 13
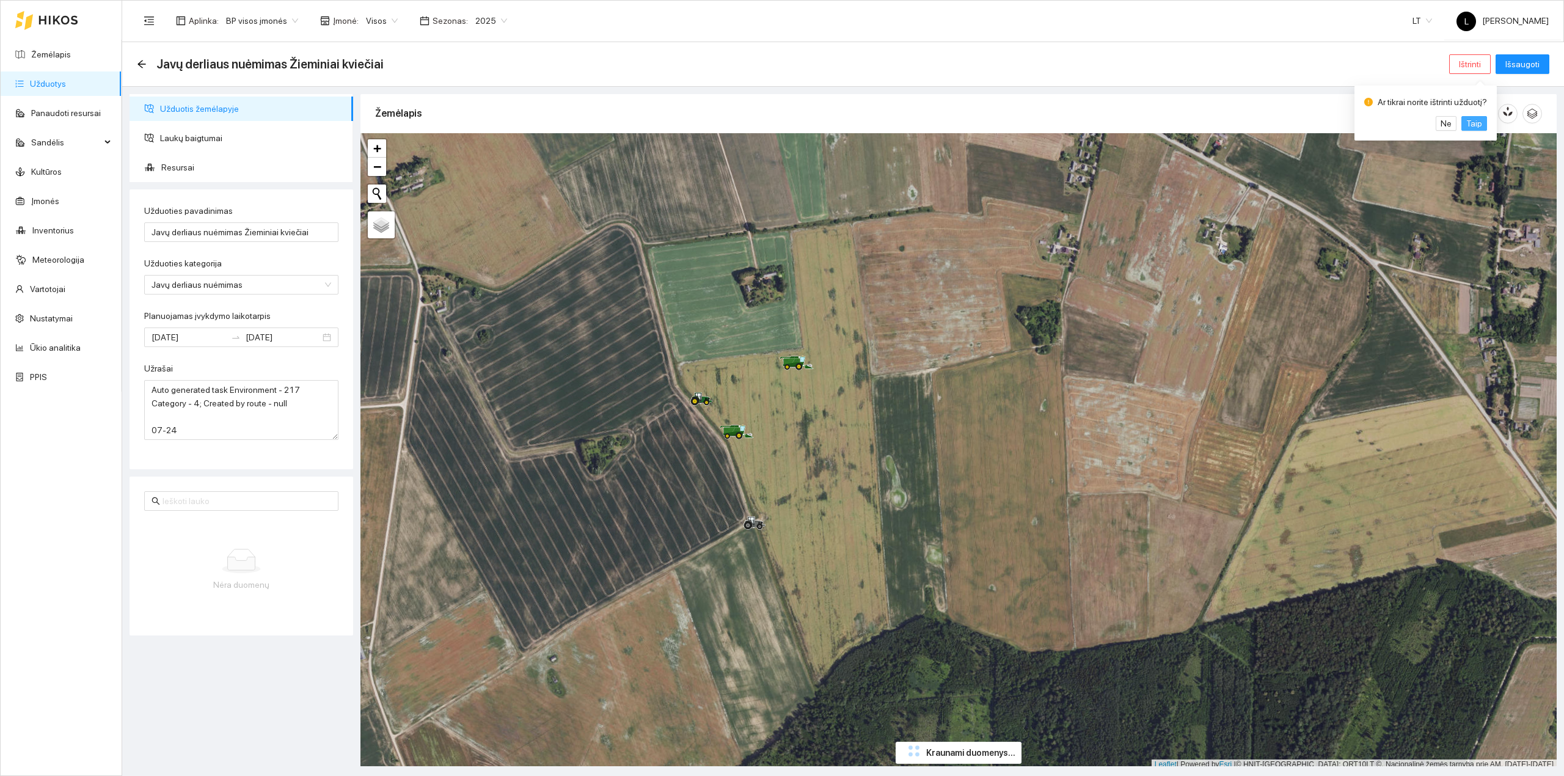
click at [1472, 120] on span "Taip" at bounding box center [1474, 123] width 16 height 13
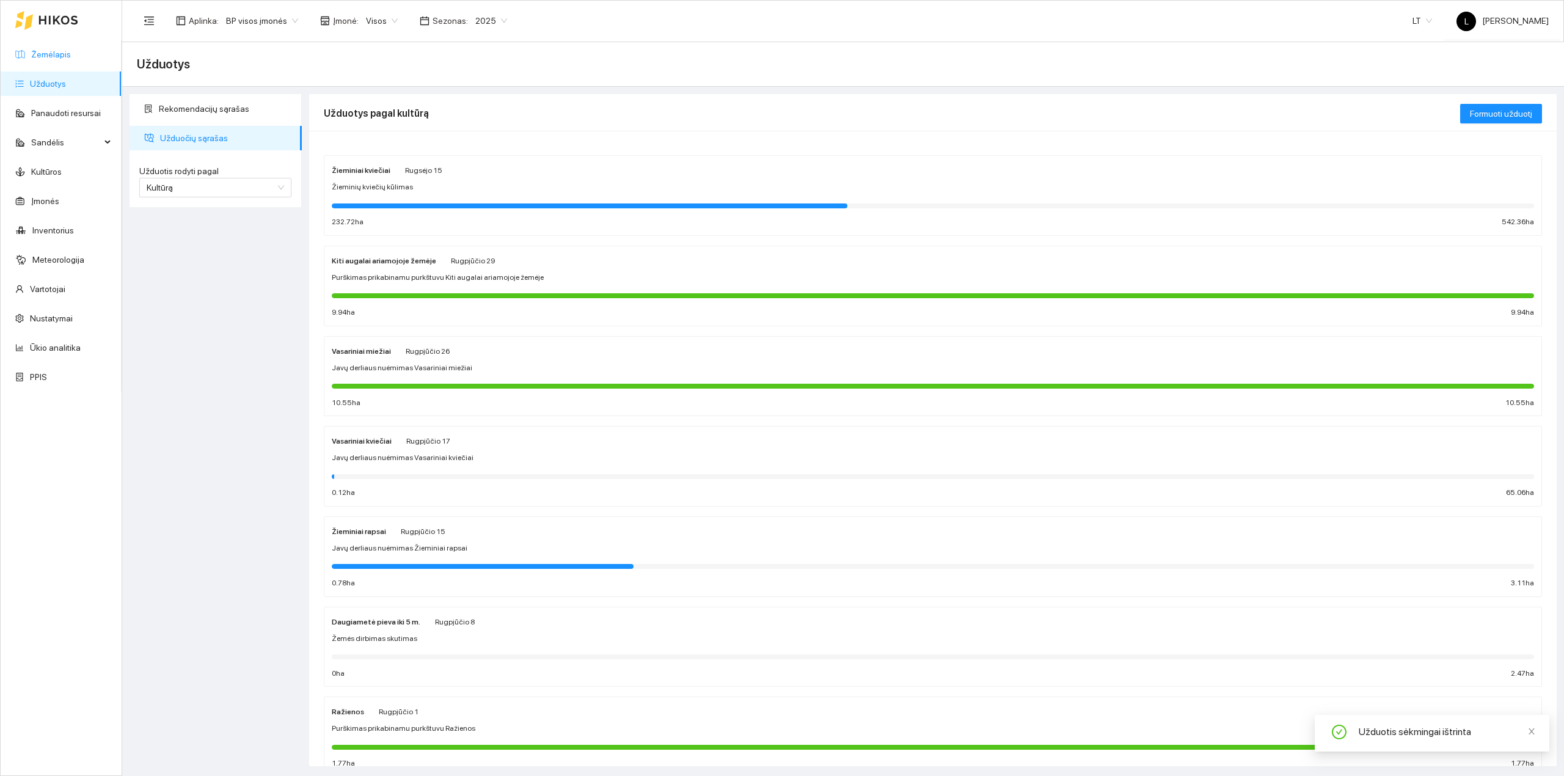
click at [42, 52] on link "Žemėlapis" at bounding box center [51, 54] width 40 height 10
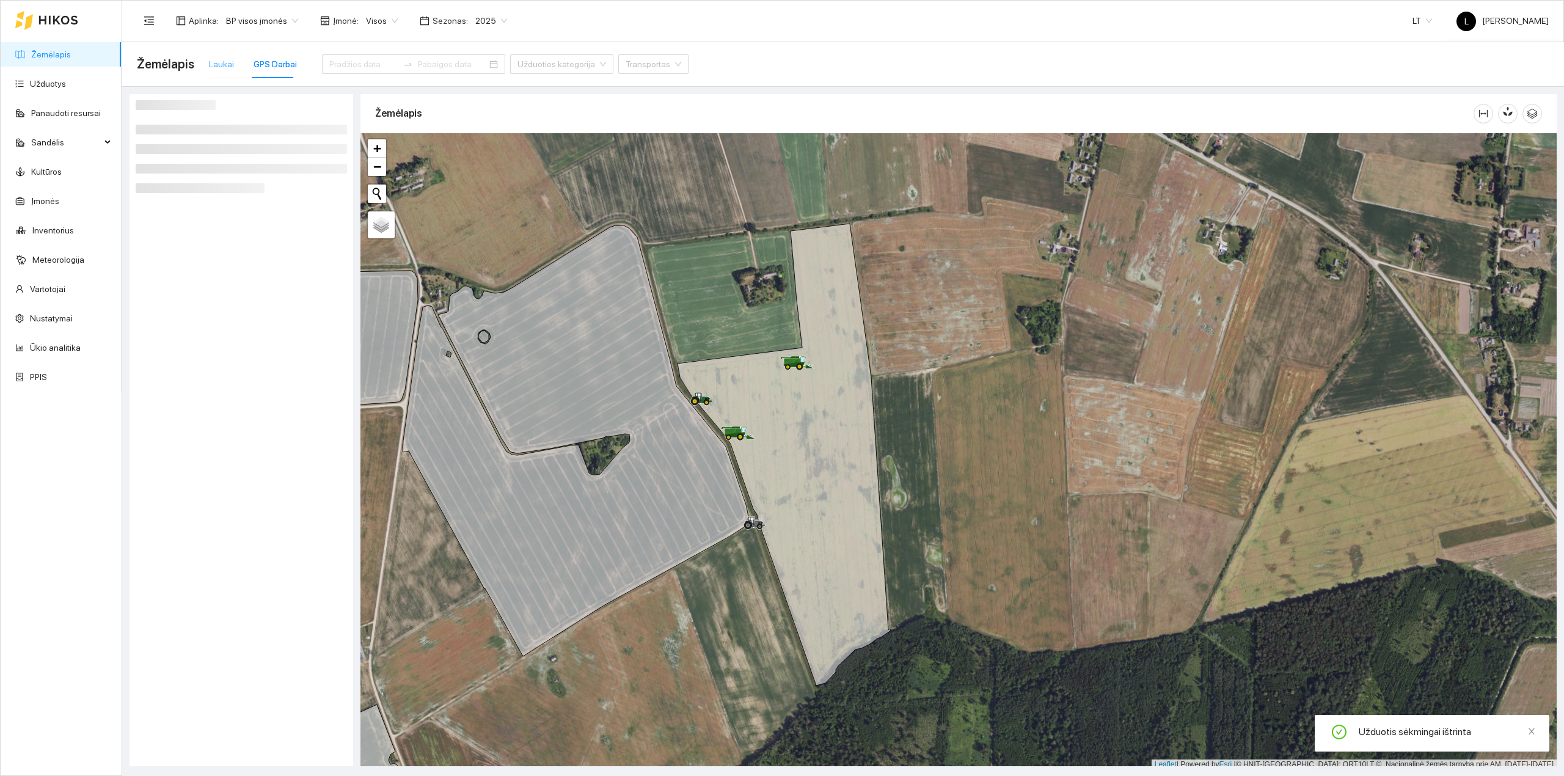
click at [218, 55] on div "Laukai" at bounding box center [221, 64] width 25 height 28
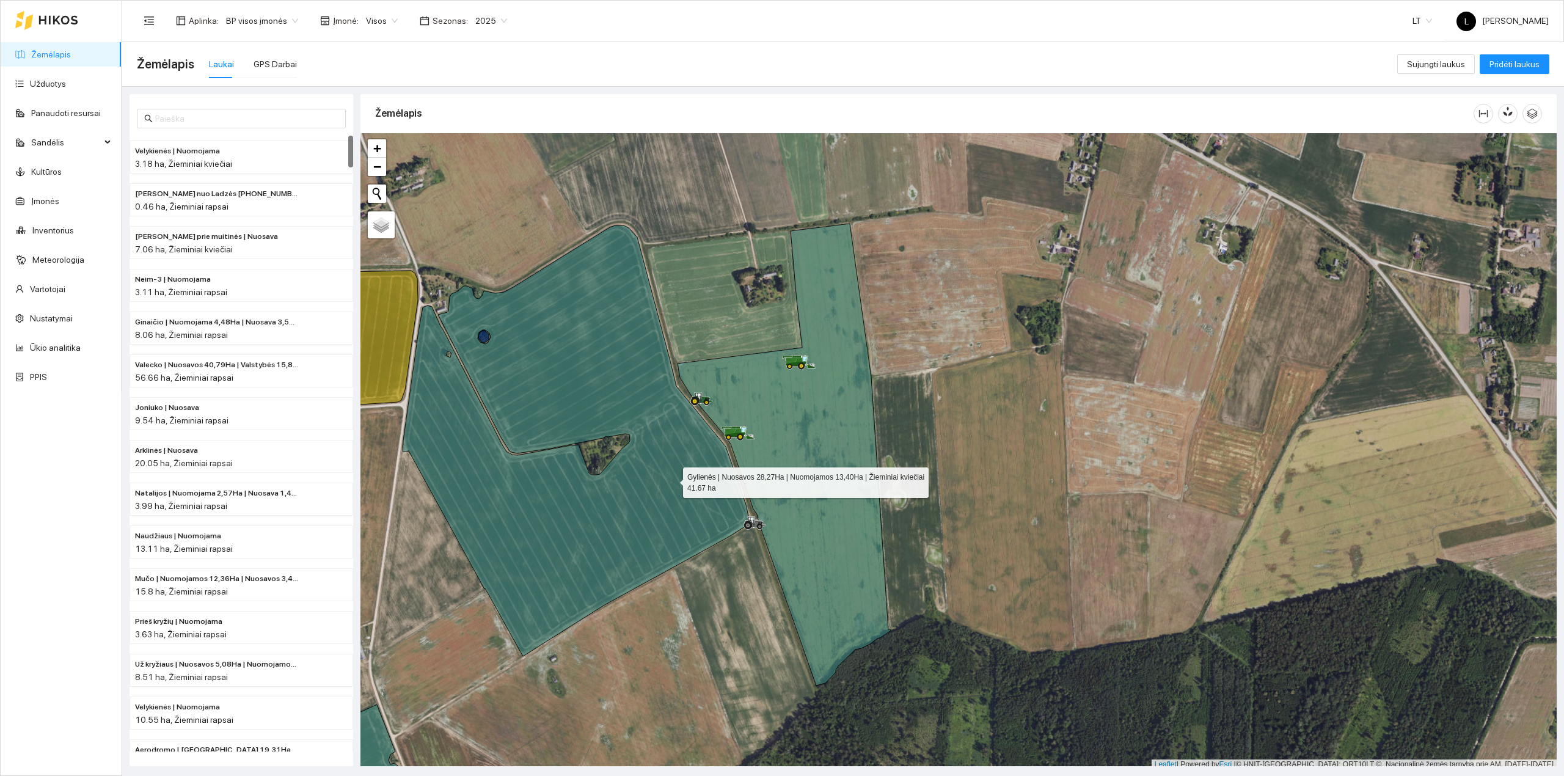
scroll to position [3, 0]
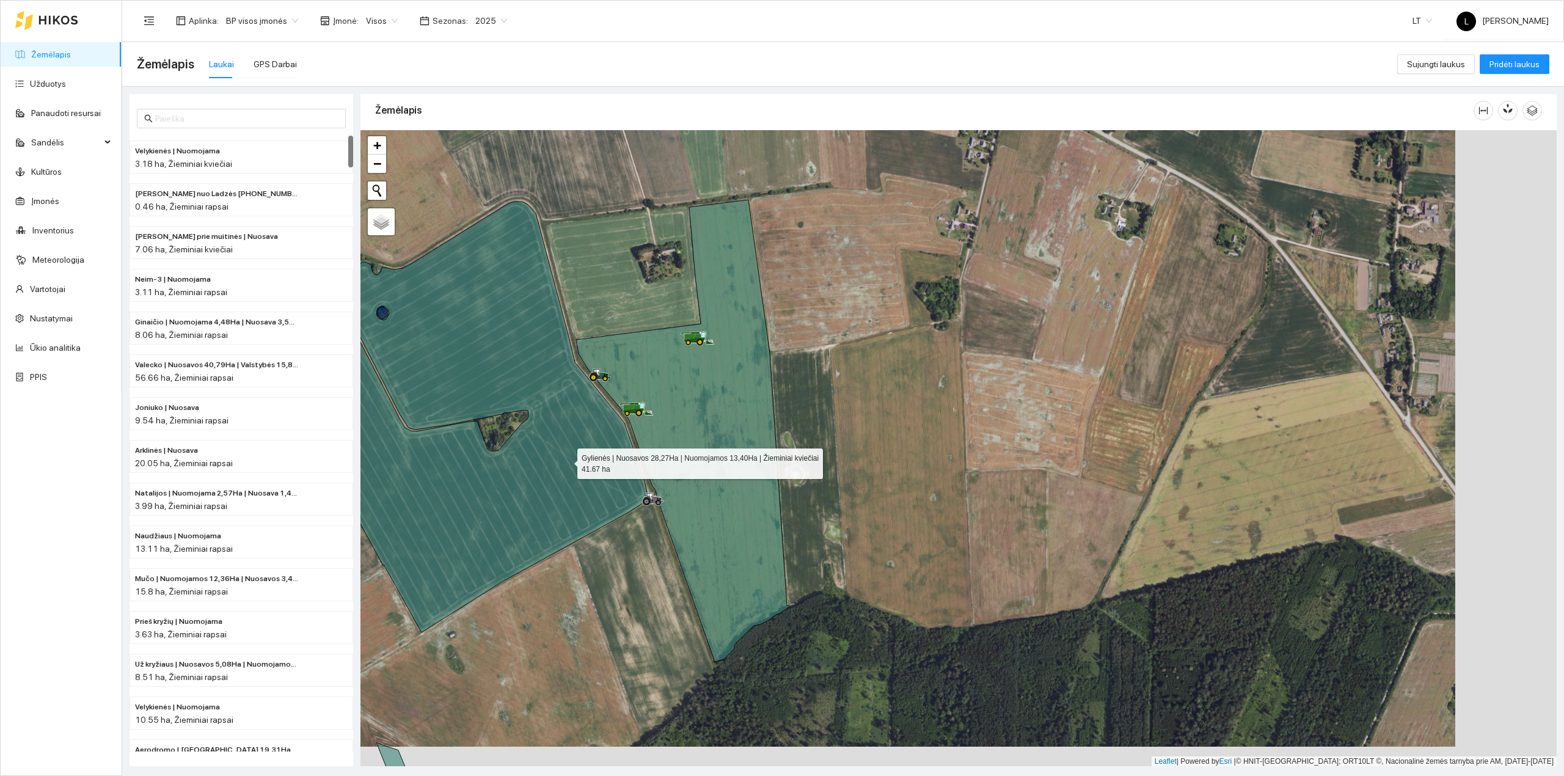
drag, startPoint x: 667, startPoint y: 483, endPoint x: 569, endPoint y: 462, distance: 99.9
click at [569, 462] on icon at bounding box center [474, 417] width 346 height 431
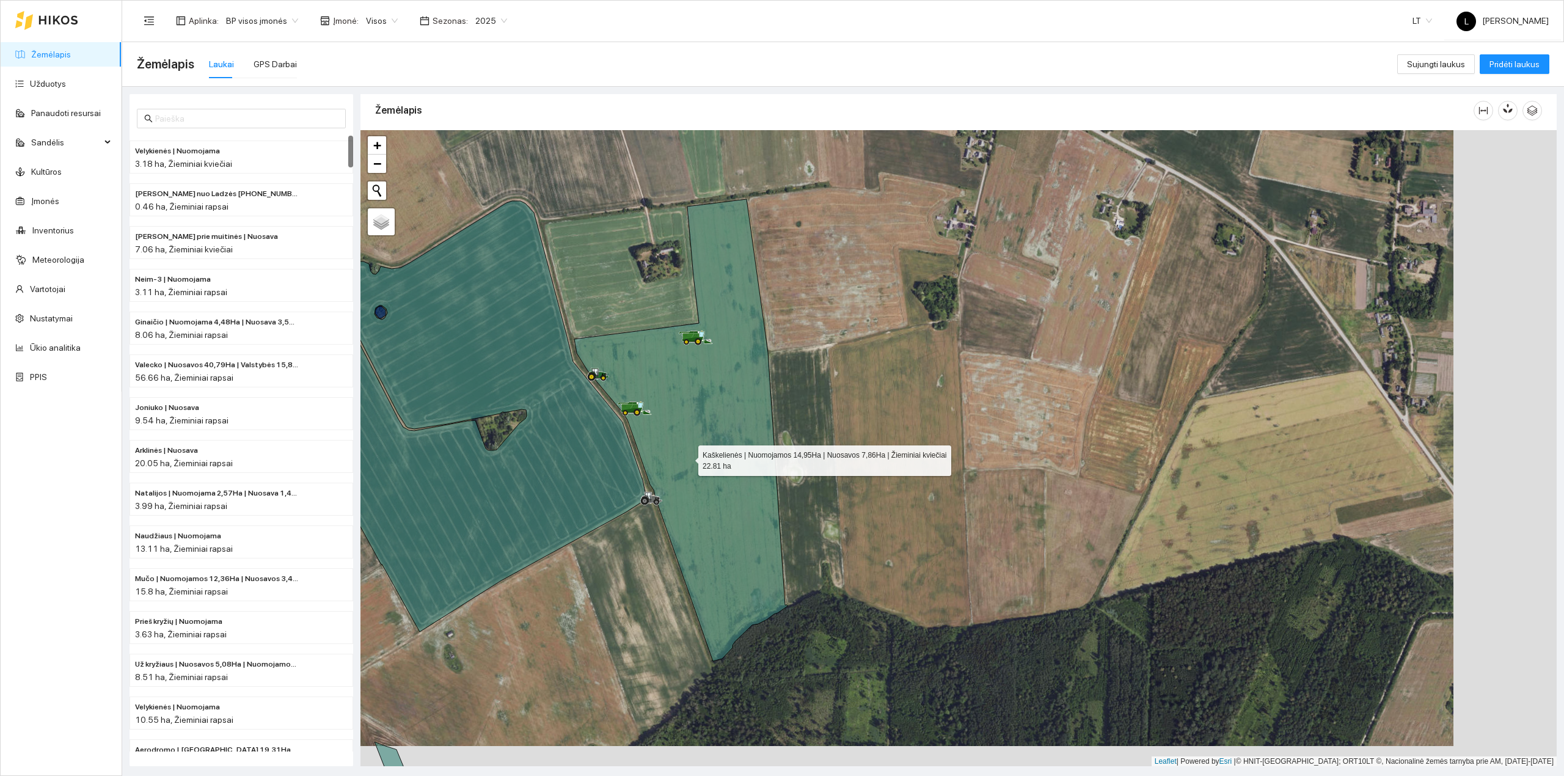
click at [688, 458] on icon at bounding box center [680, 430] width 213 height 462
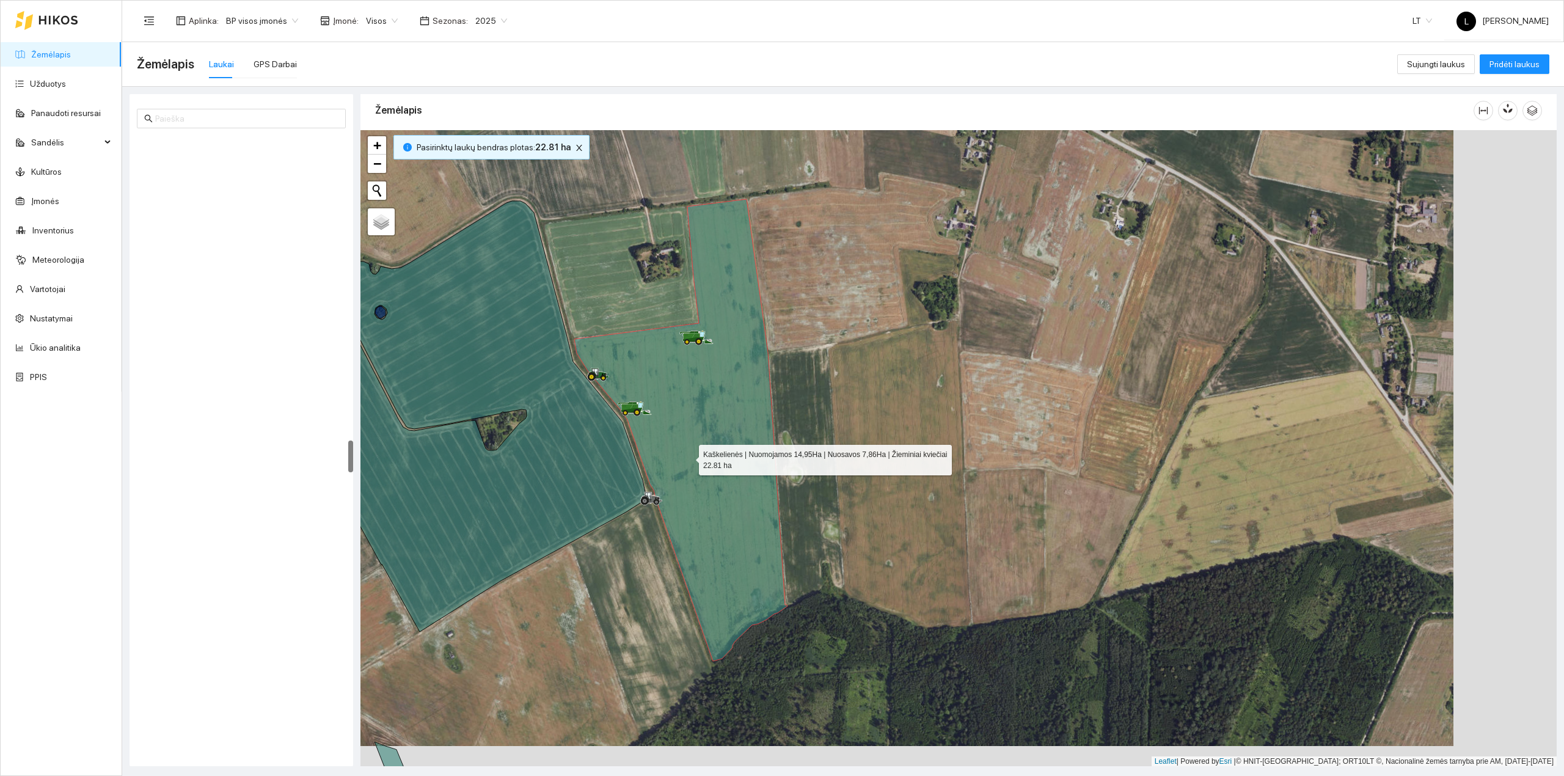
scroll to position [5813, 0]
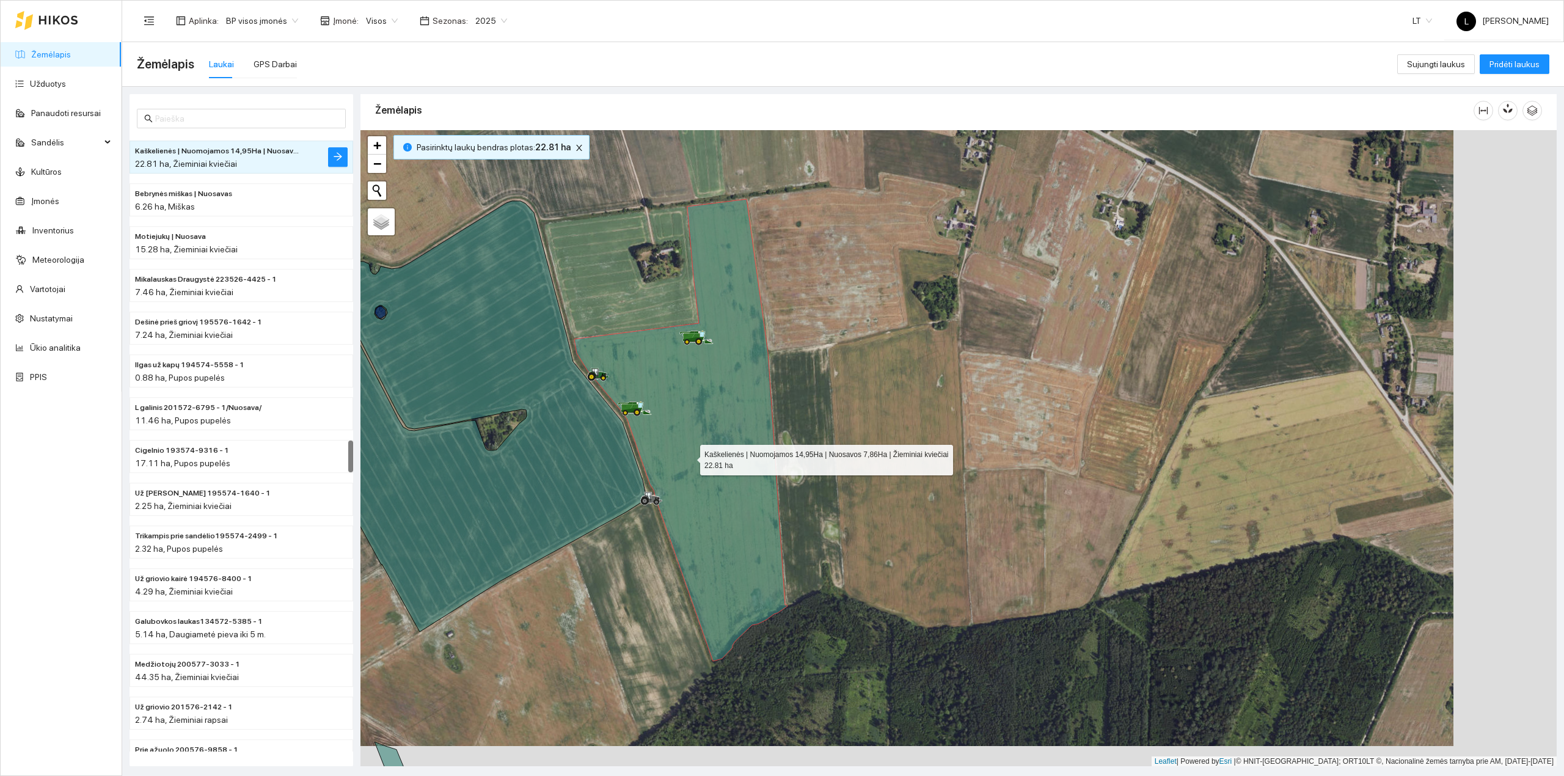
click at [690, 458] on icon at bounding box center [680, 430] width 213 height 462
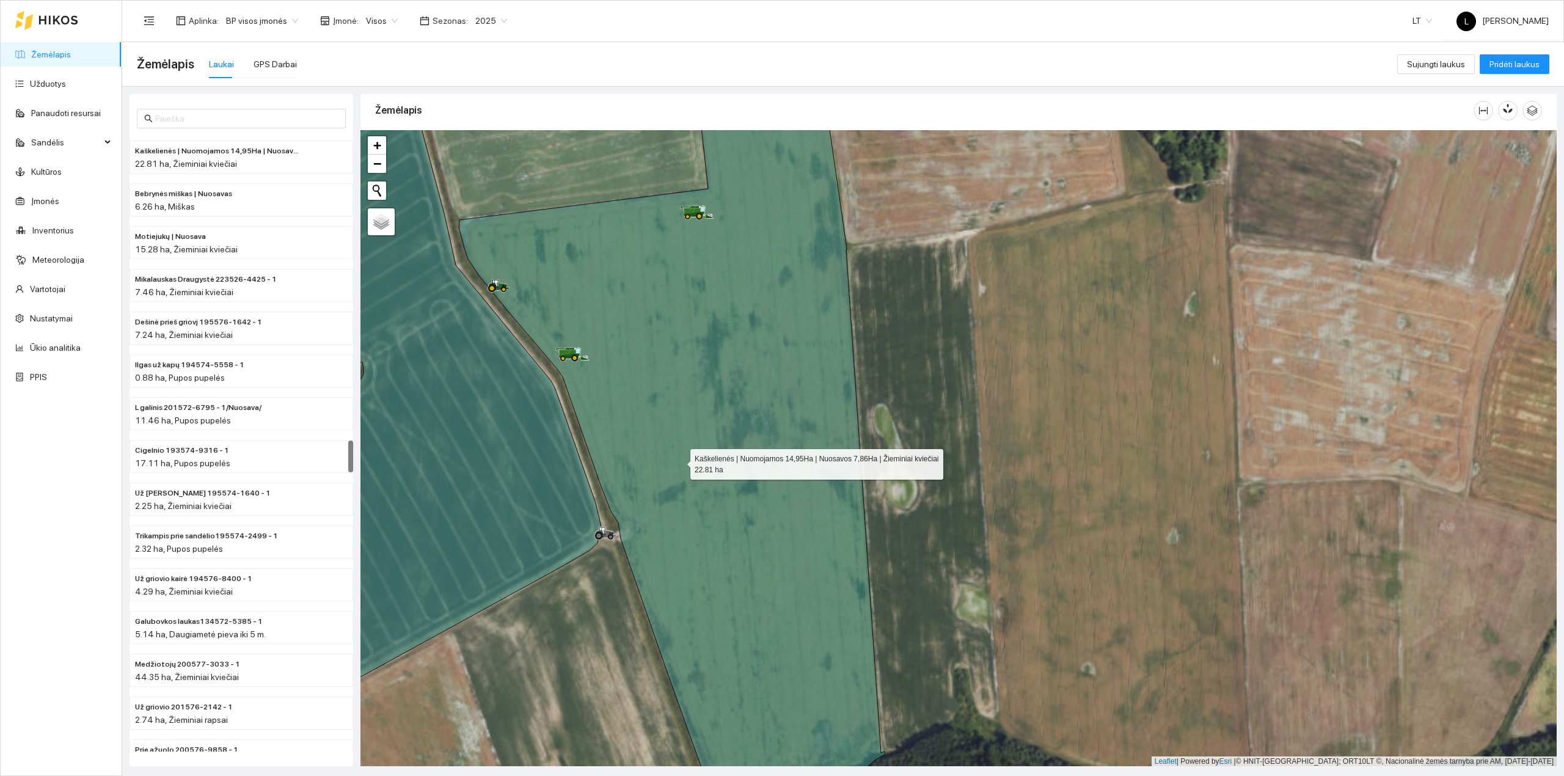
click at [678, 461] on icon at bounding box center [672, 449] width 426 height 766
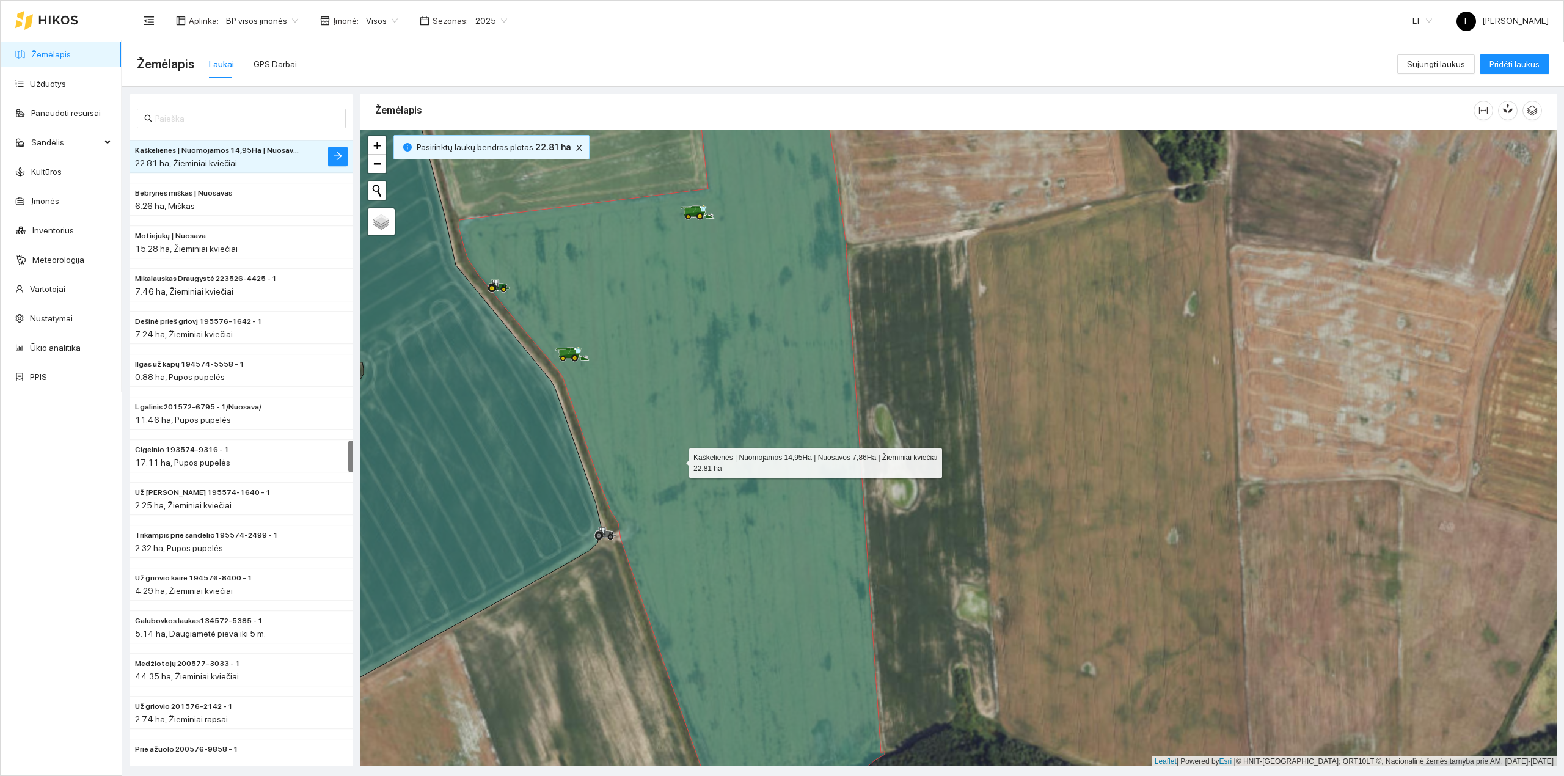
click at [678, 461] on icon at bounding box center [672, 449] width 426 height 766
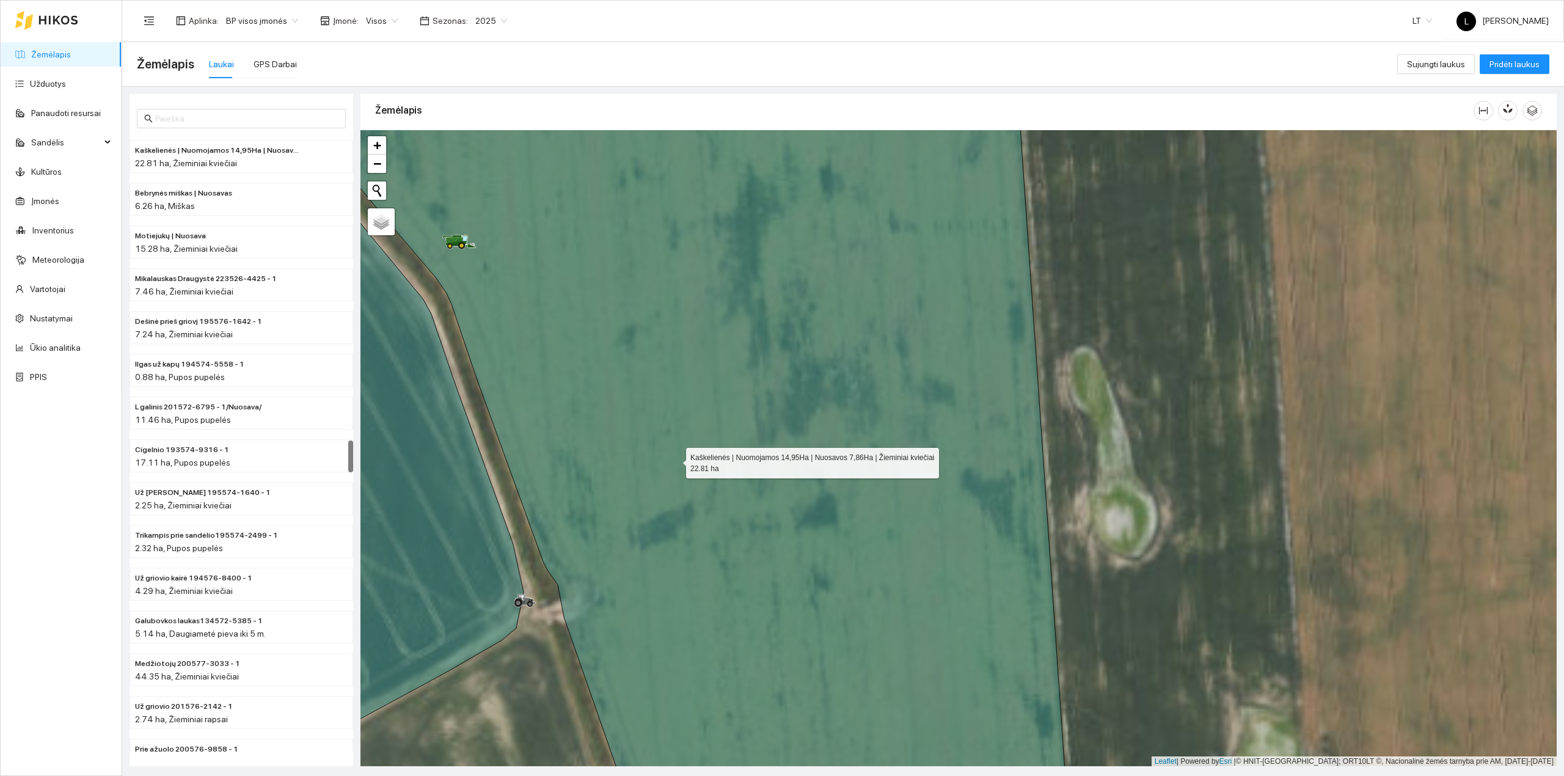
click at [675, 461] on icon at bounding box center [667, 449] width 805 height 766
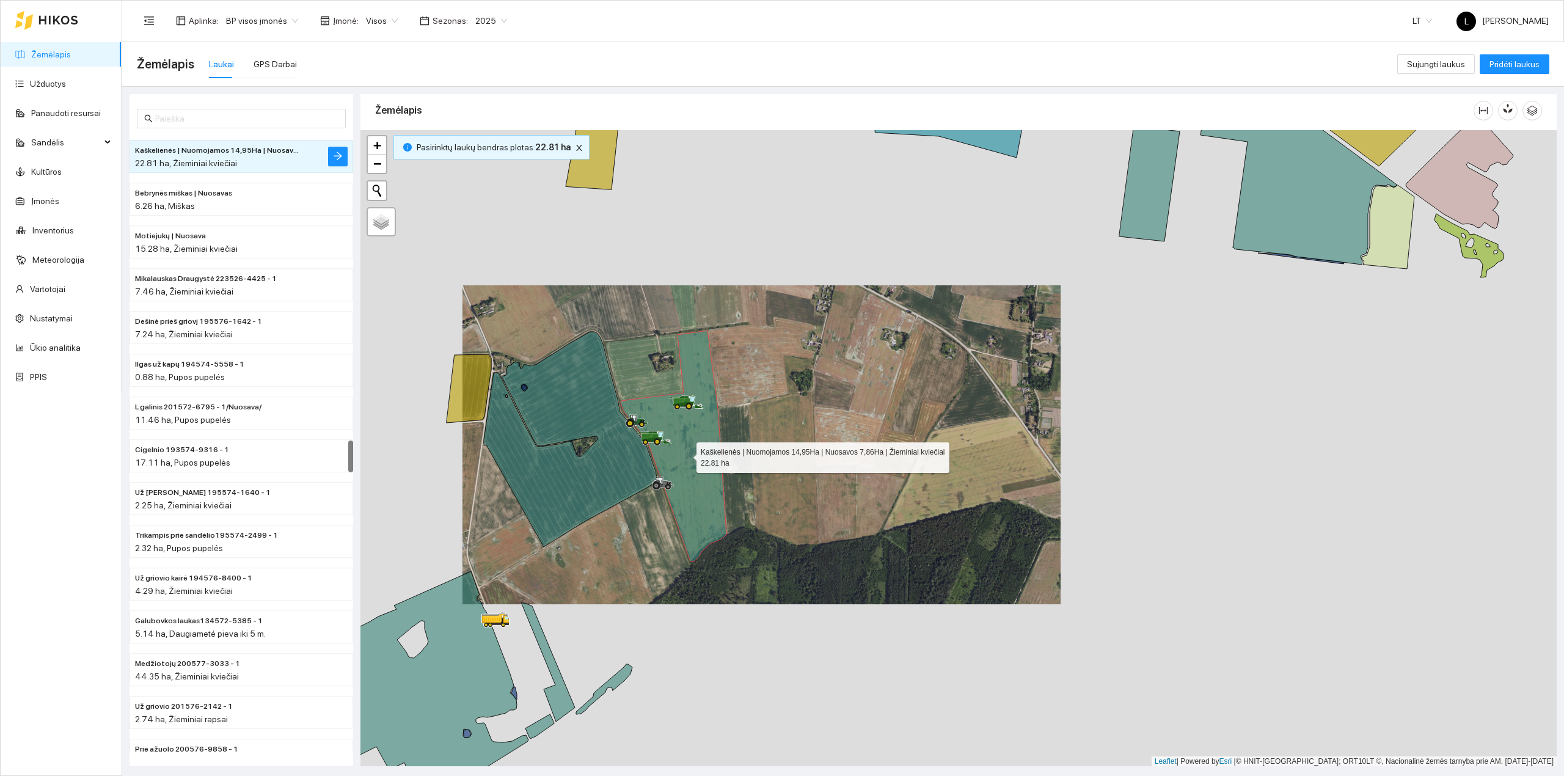
click at [688, 450] on icon at bounding box center [674, 446] width 107 height 231
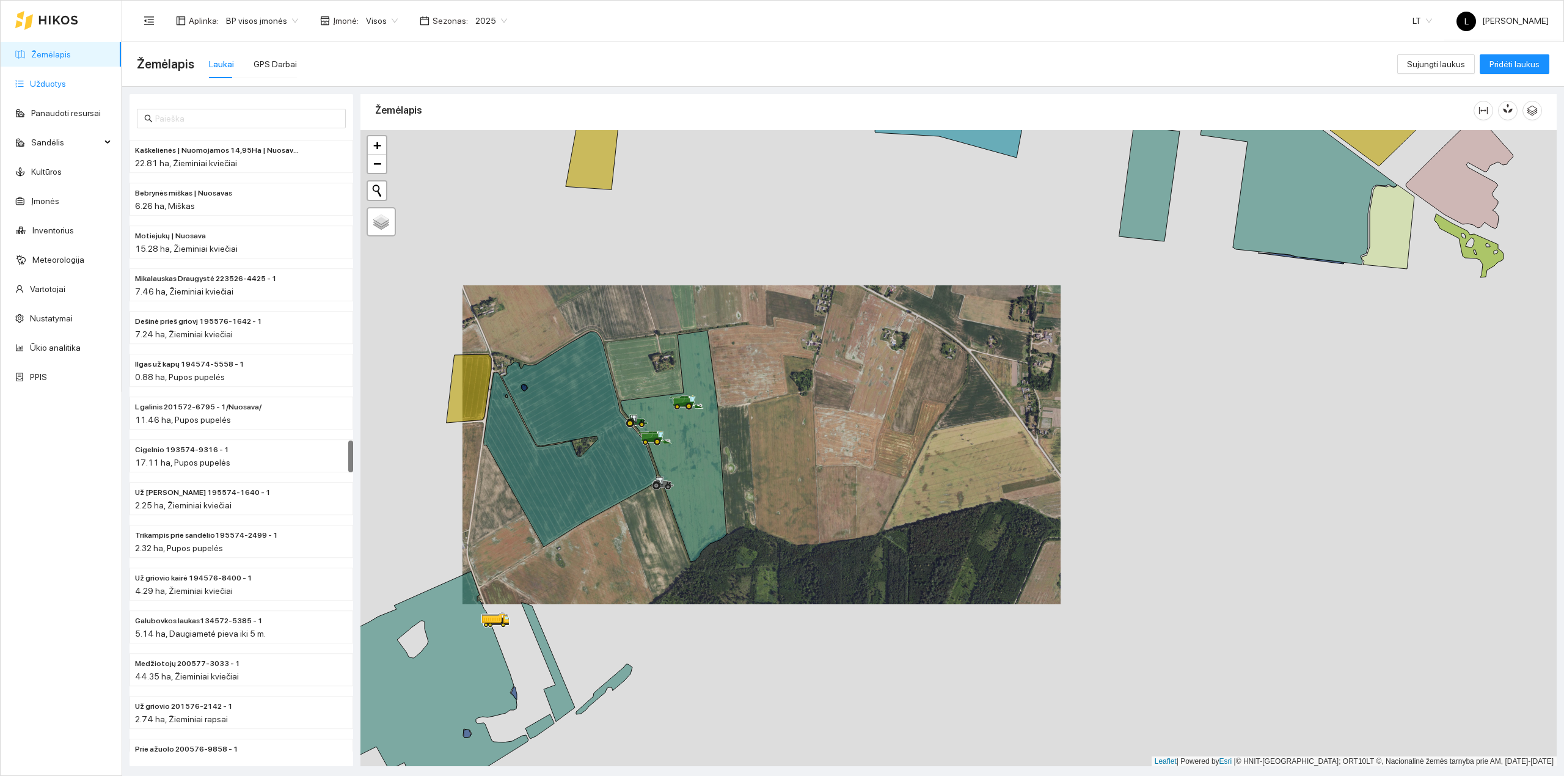
click at [59, 81] on link "Užduotys" at bounding box center [48, 84] width 36 height 10
